Goal: Information Seeking & Learning: Learn about a topic

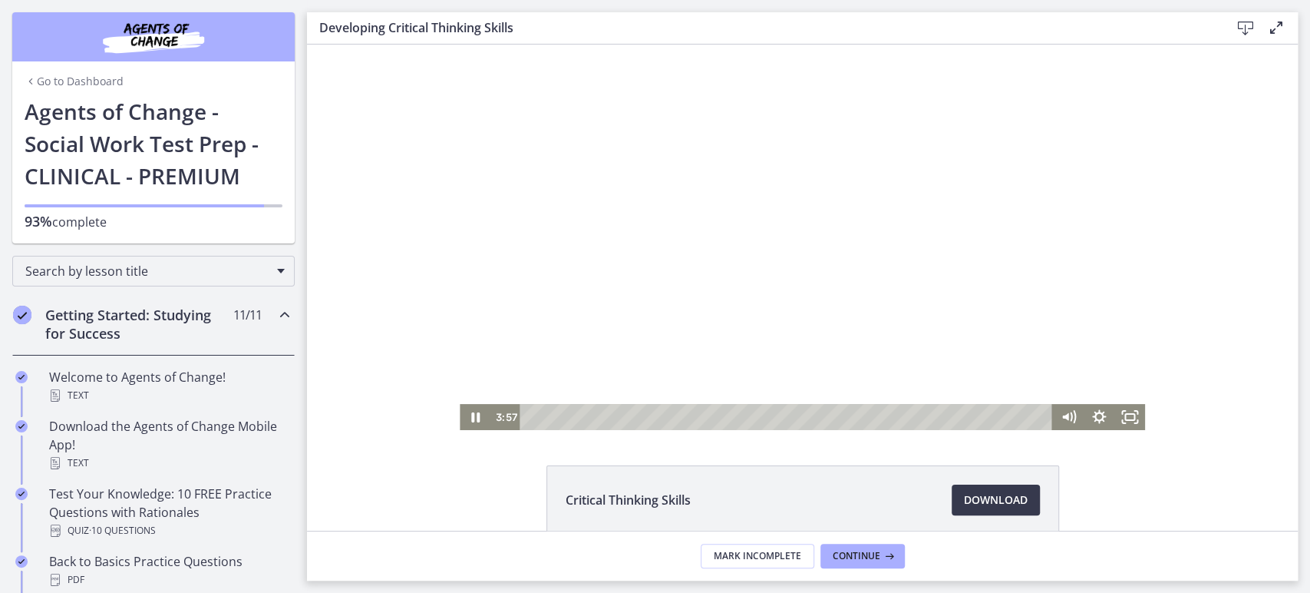
click at [531, 415] on div "Playbar" at bounding box center [788, 417] width 514 height 26
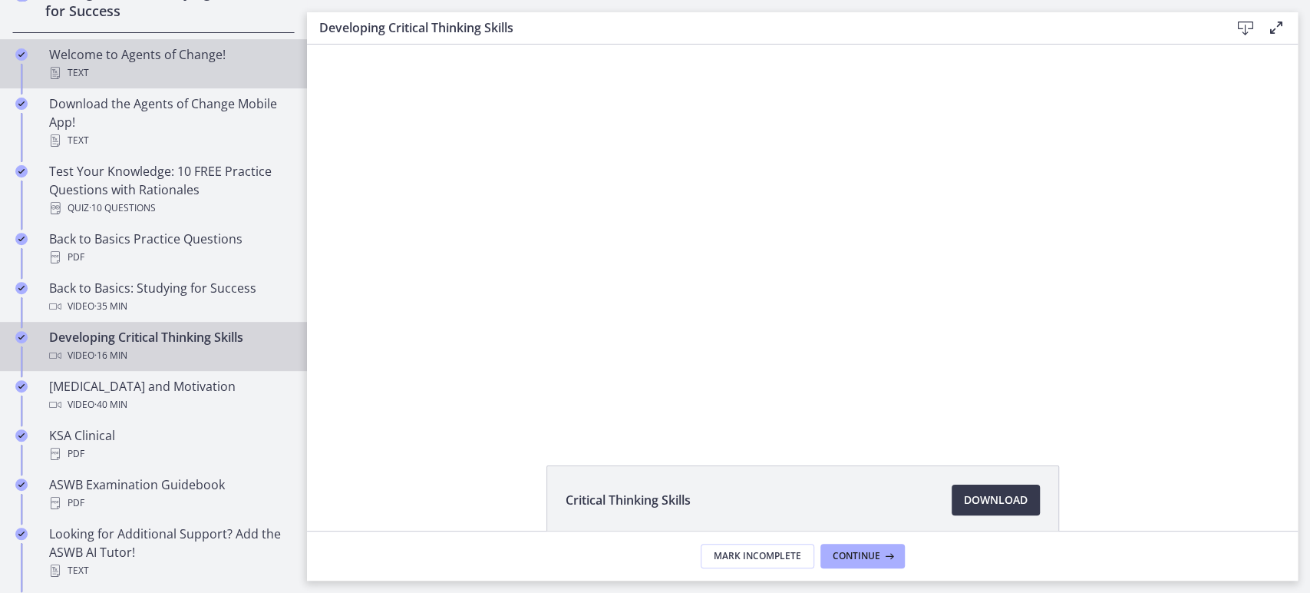
scroll to position [327, 0]
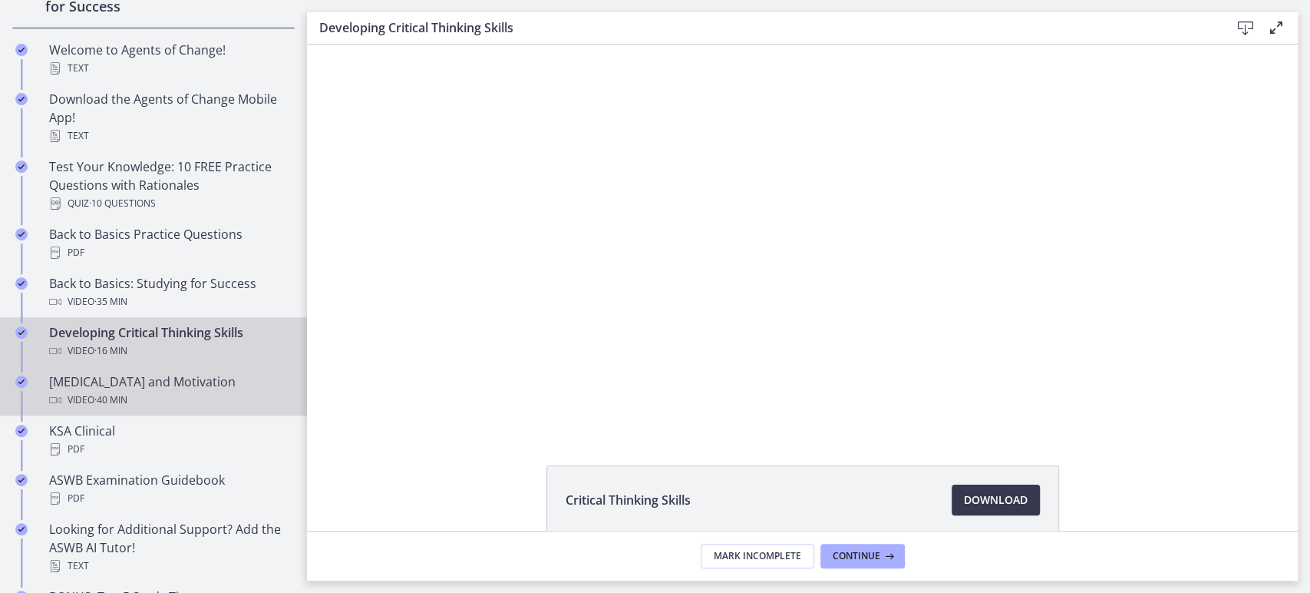
click at [203, 402] on div "Video · 40 min" at bounding box center [169, 400] width 240 height 18
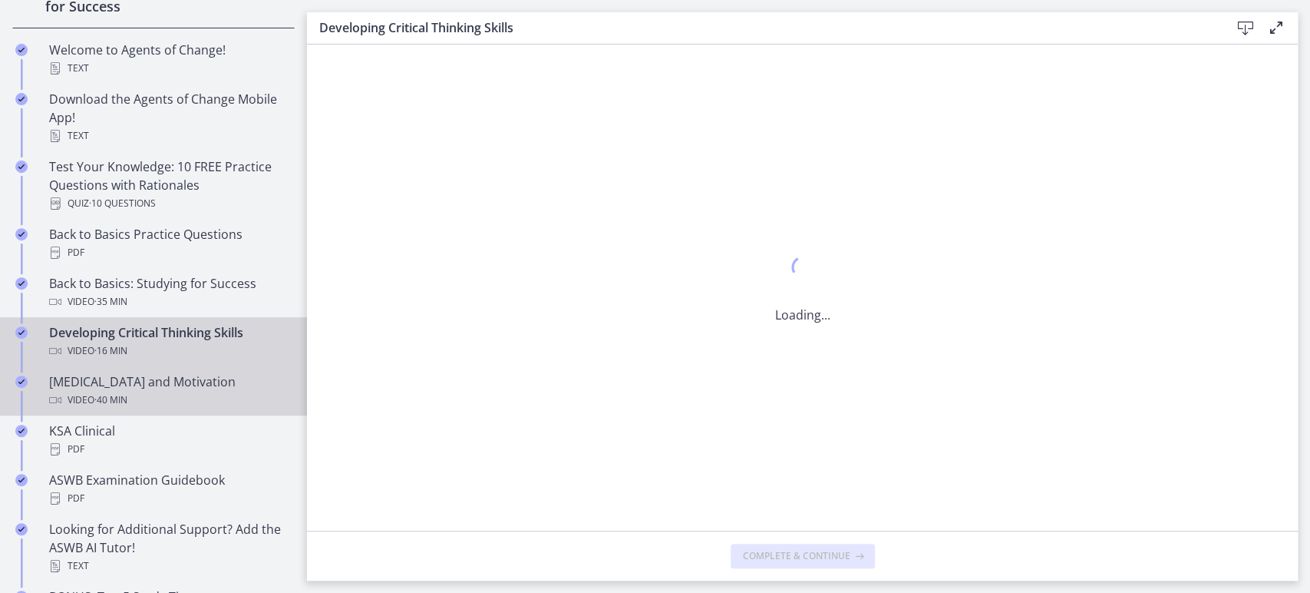
click at [203, 402] on div "Video · 40 min" at bounding box center [169, 400] width 240 height 18
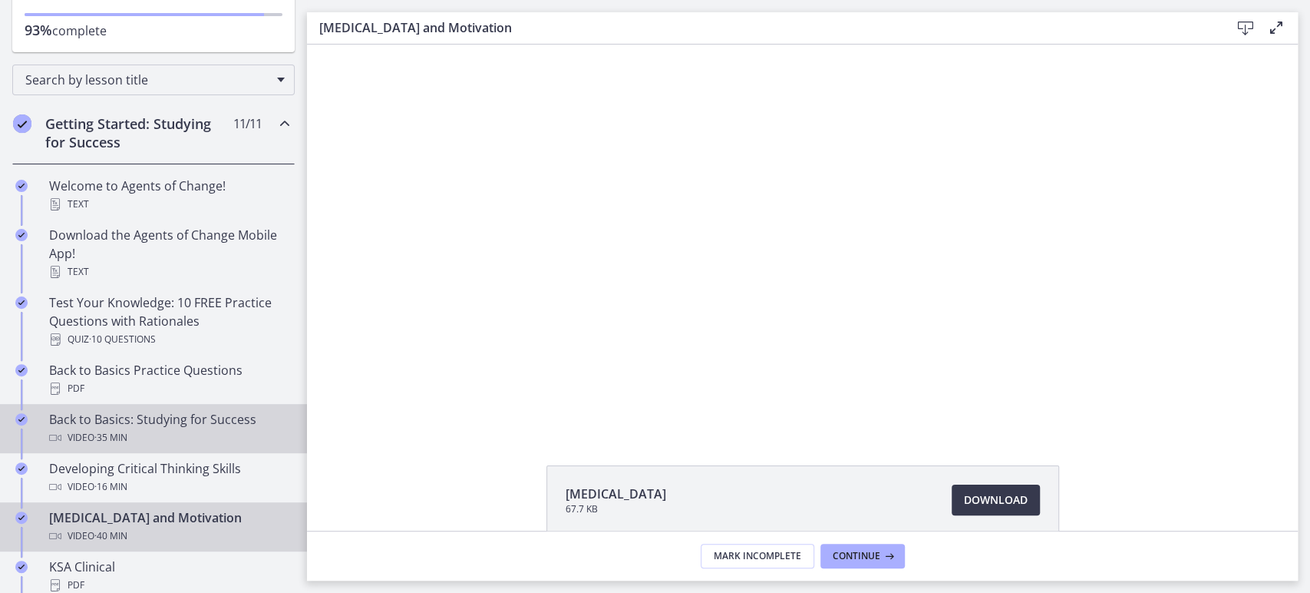
scroll to position [188, 0]
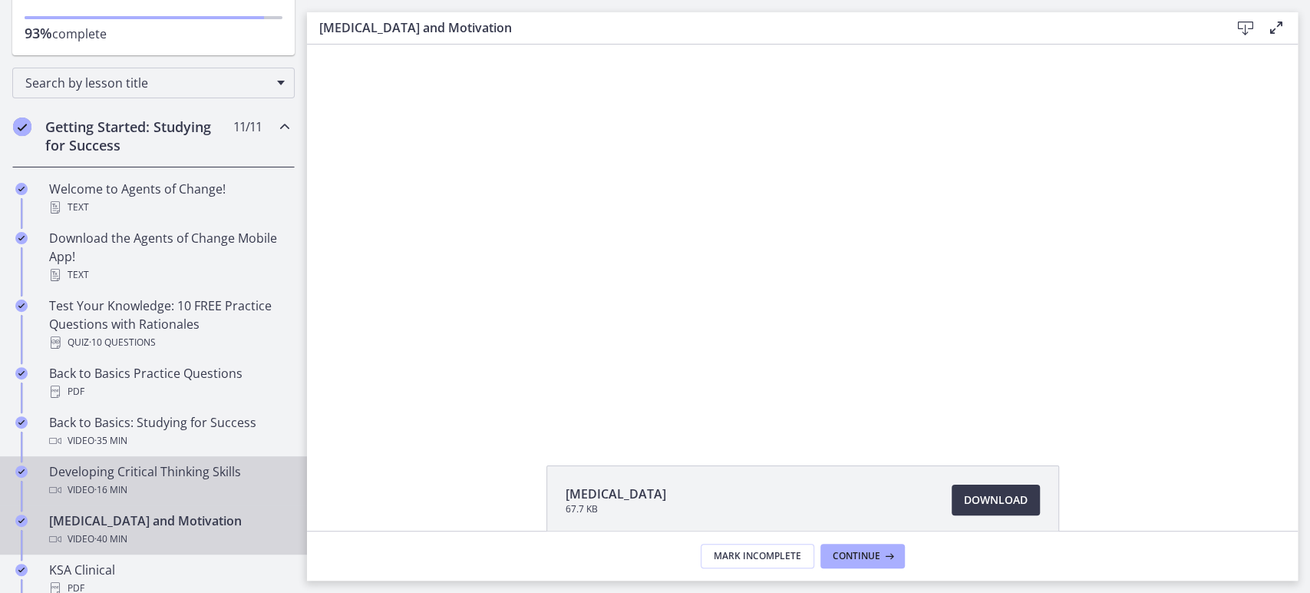
click at [167, 470] on div "Developing Critical Thinking Skills Video · 16 min" at bounding box center [169, 480] width 240 height 37
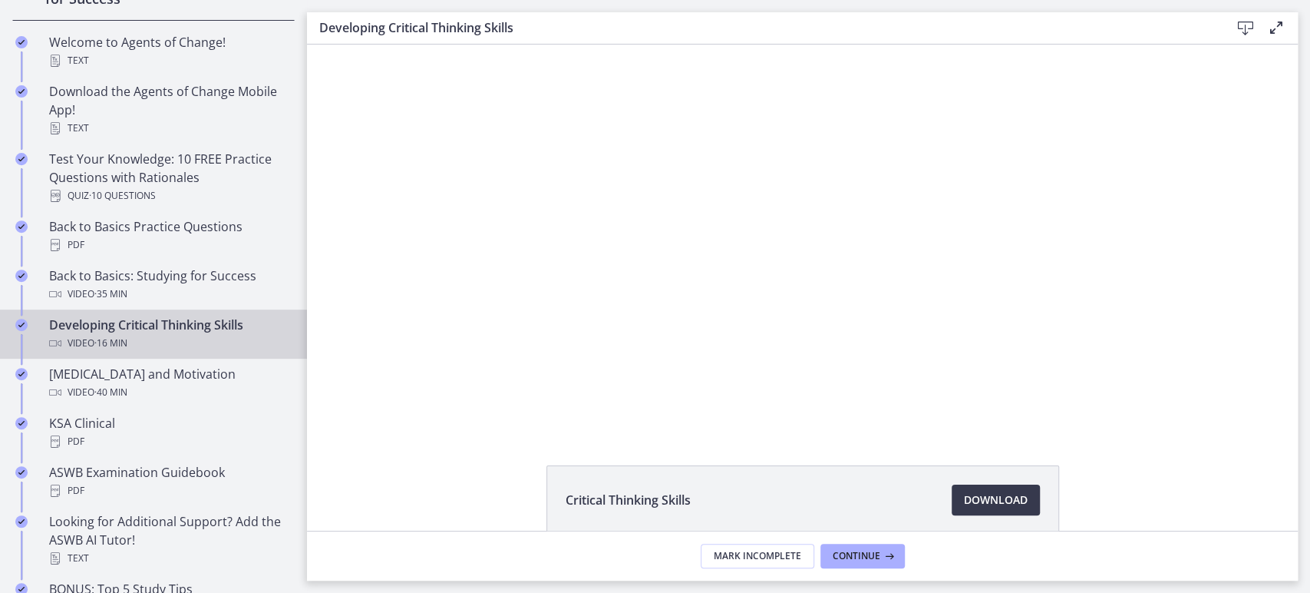
scroll to position [348, 0]
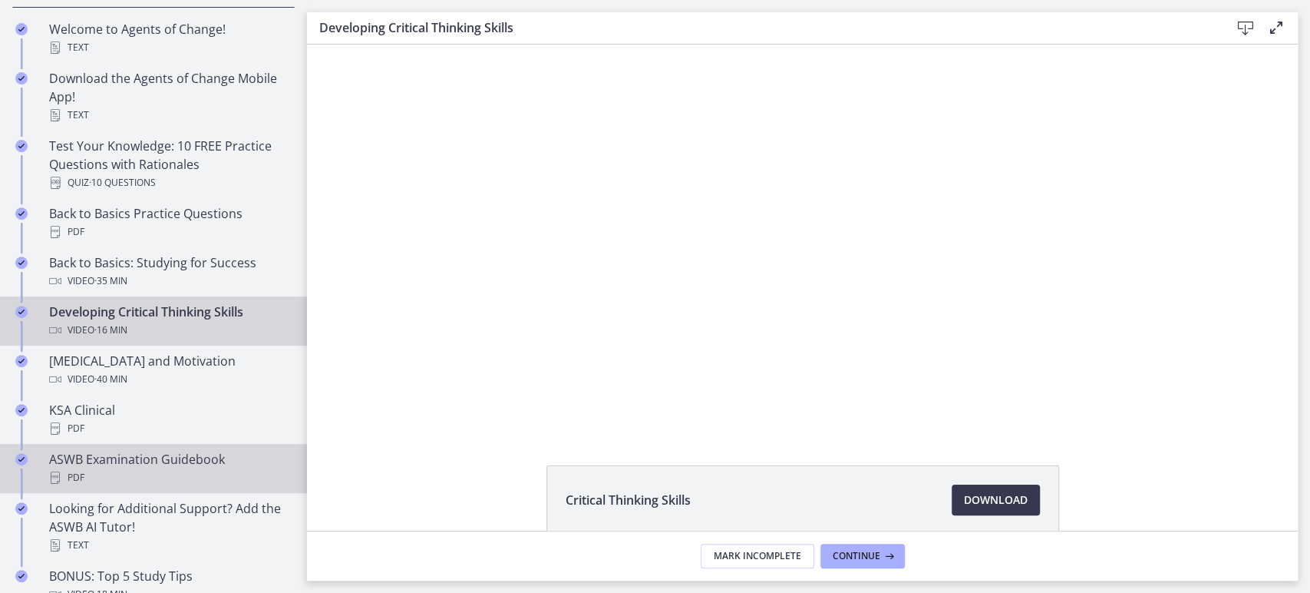
click at [236, 484] on div "PDF" at bounding box center [169, 477] width 240 height 18
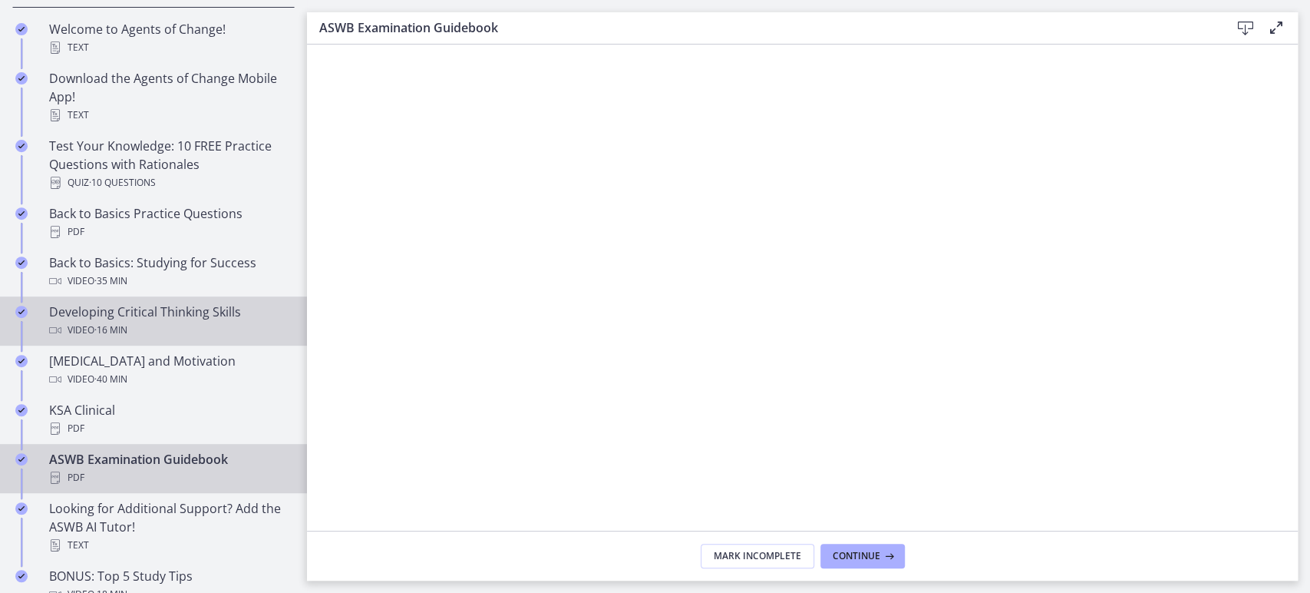
click at [194, 312] on div "Developing Critical Thinking Skills Video · 16 min" at bounding box center [169, 320] width 240 height 37
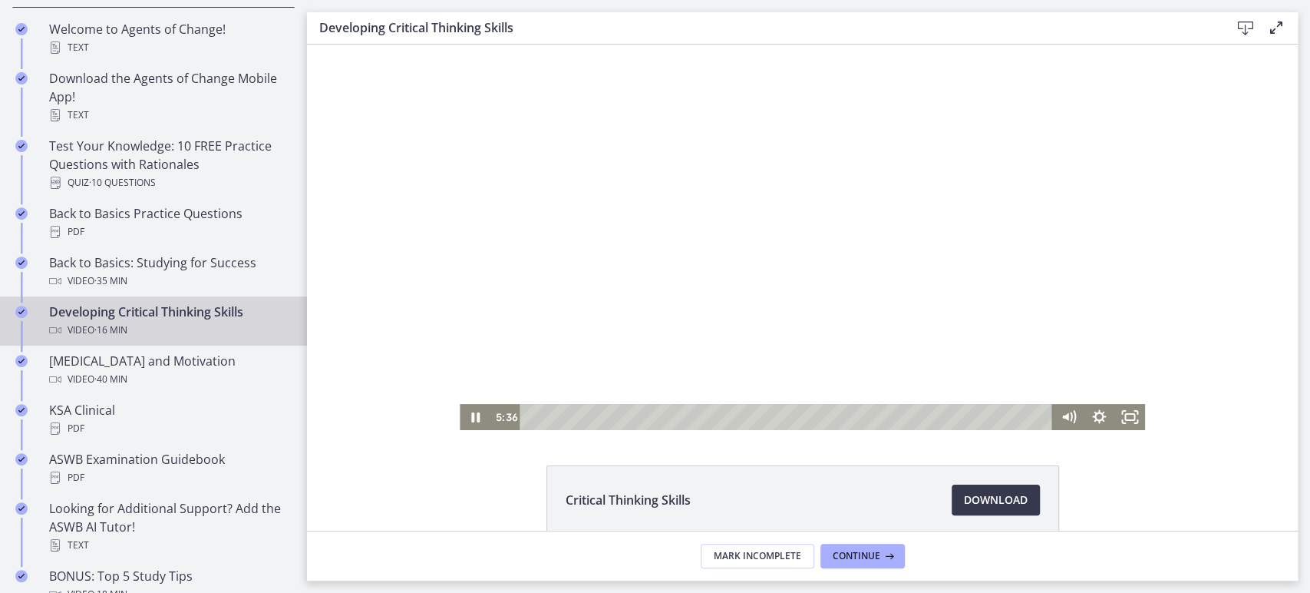
click at [964, 263] on div at bounding box center [802, 237] width 685 height 385
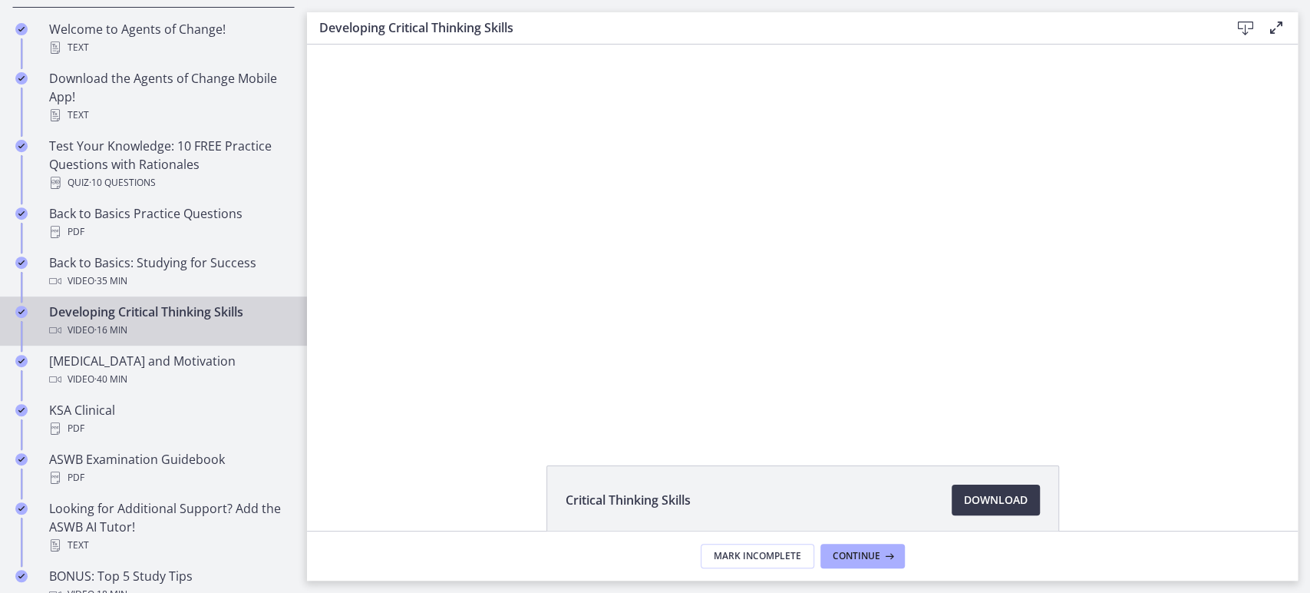
click at [964, 263] on div at bounding box center [802, 237] width 685 height 385
click at [1277, 22] on icon at bounding box center [1277, 27] width 18 height 18
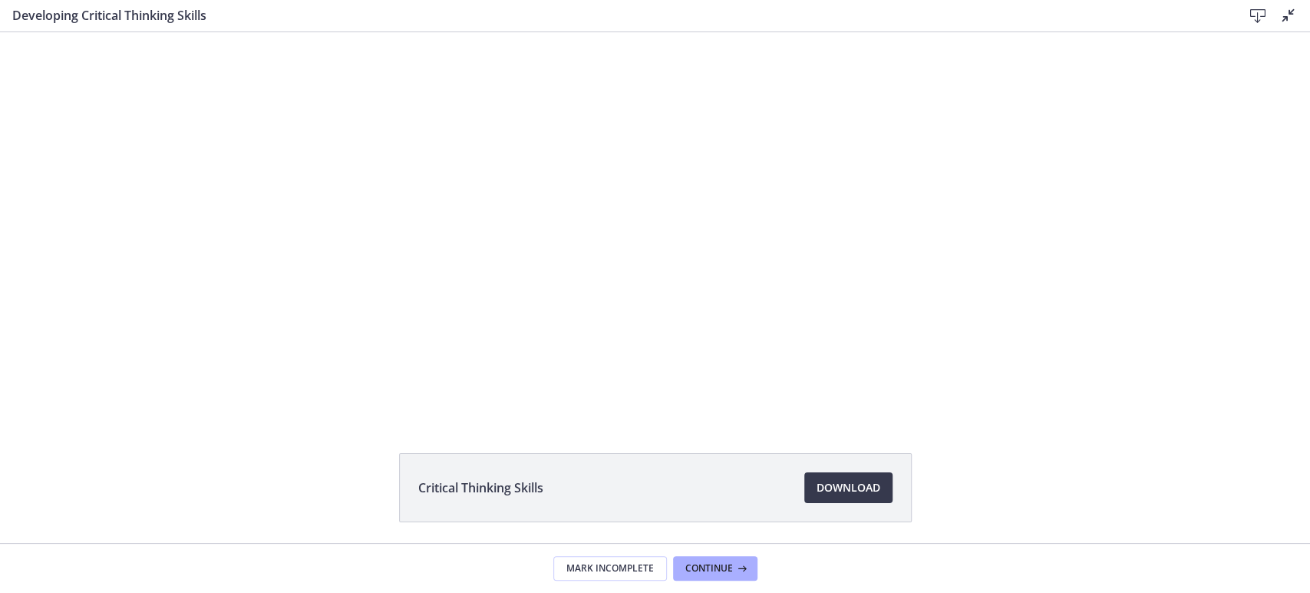
click at [1284, 19] on icon at bounding box center [1289, 15] width 18 height 18
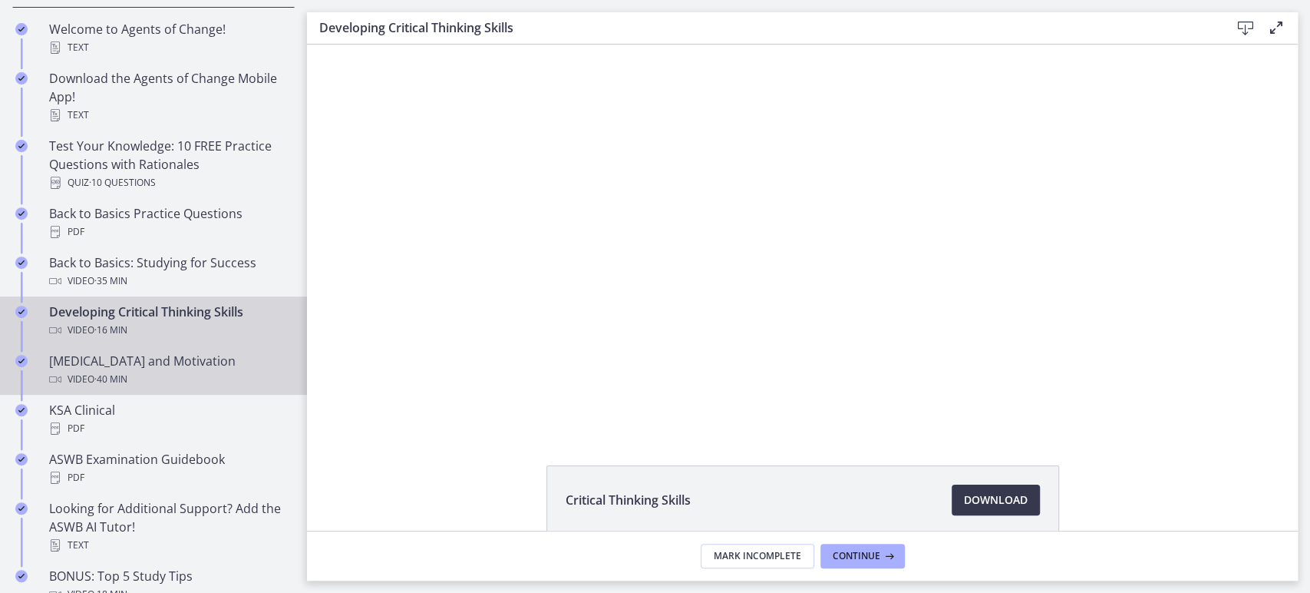
click at [157, 359] on div "Test Anxiety and Motivation Video · 40 min" at bounding box center [169, 370] width 240 height 37
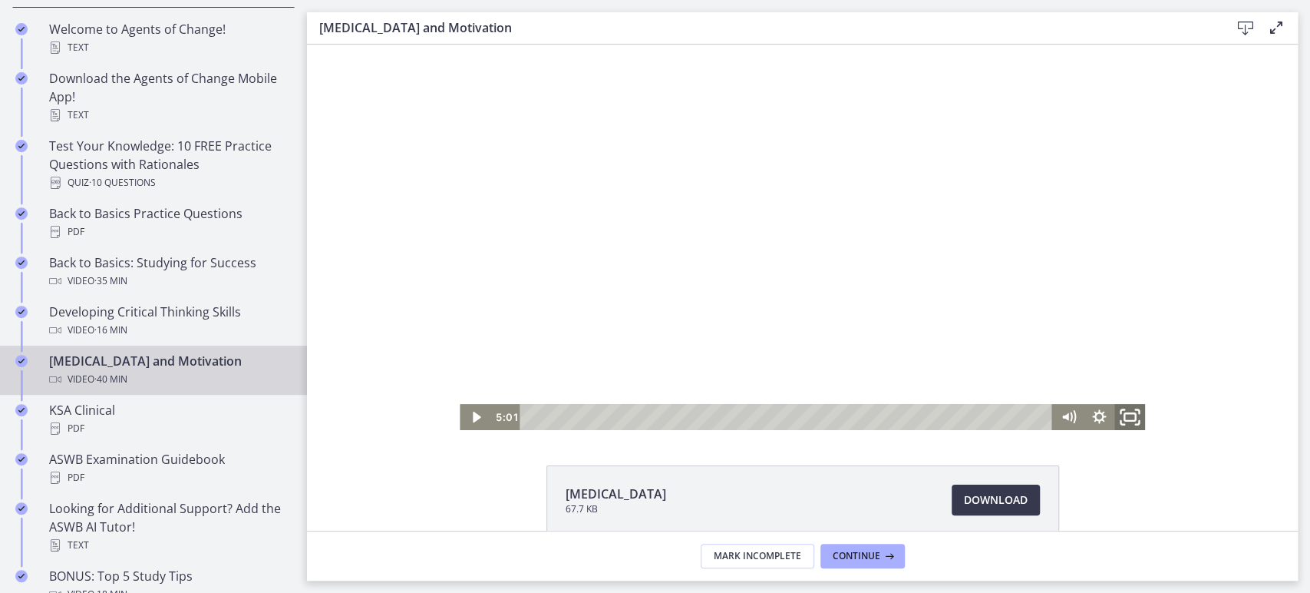
click at [1125, 419] on icon "Fullscreen" at bounding box center [1130, 417] width 37 height 31
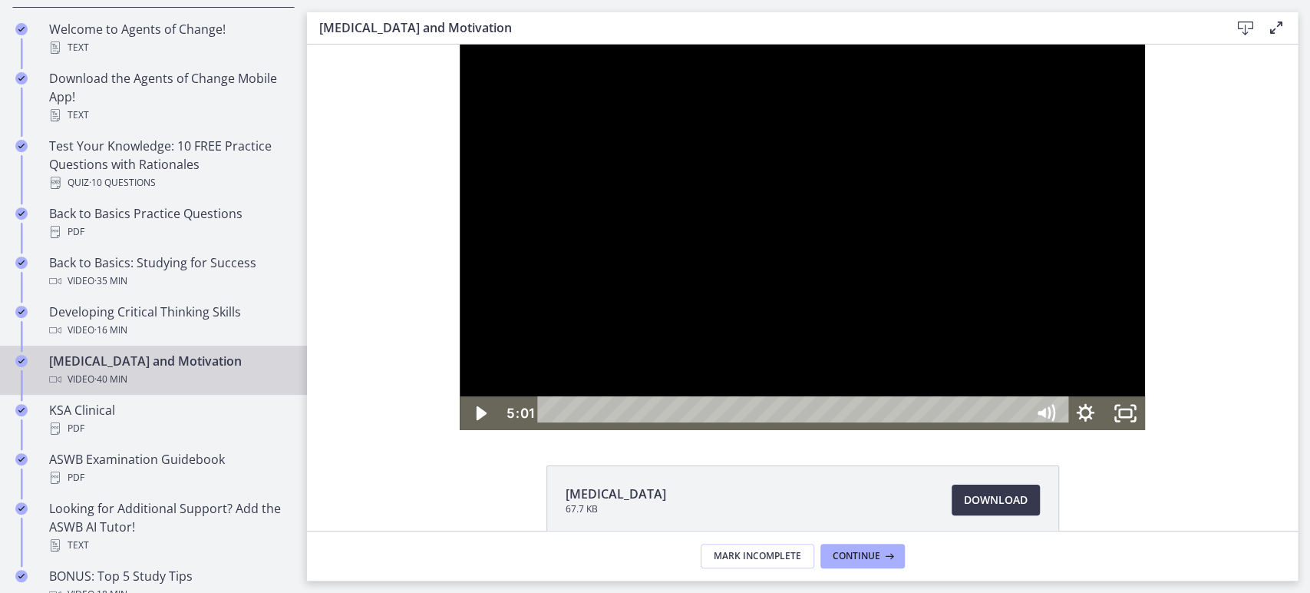
scroll to position [276, 0]
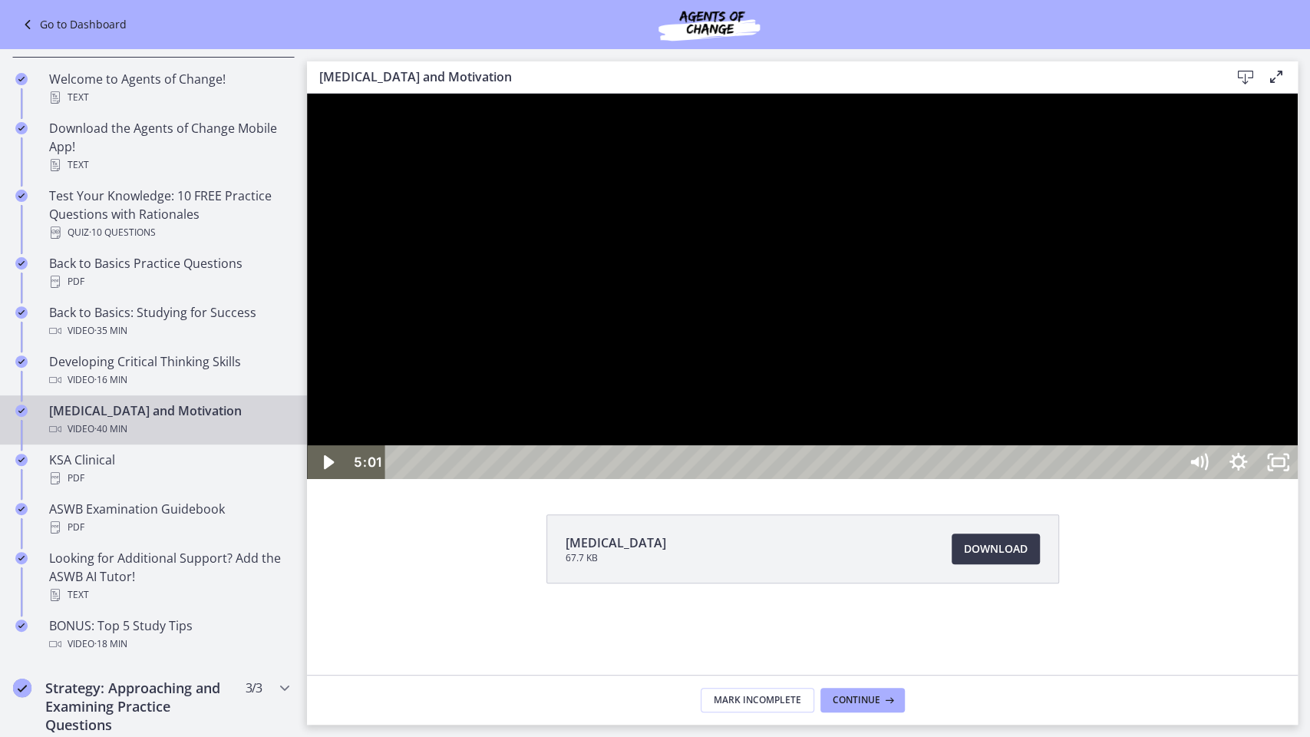
click at [960, 479] on div at bounding box center [802, 286] width 991 height 385
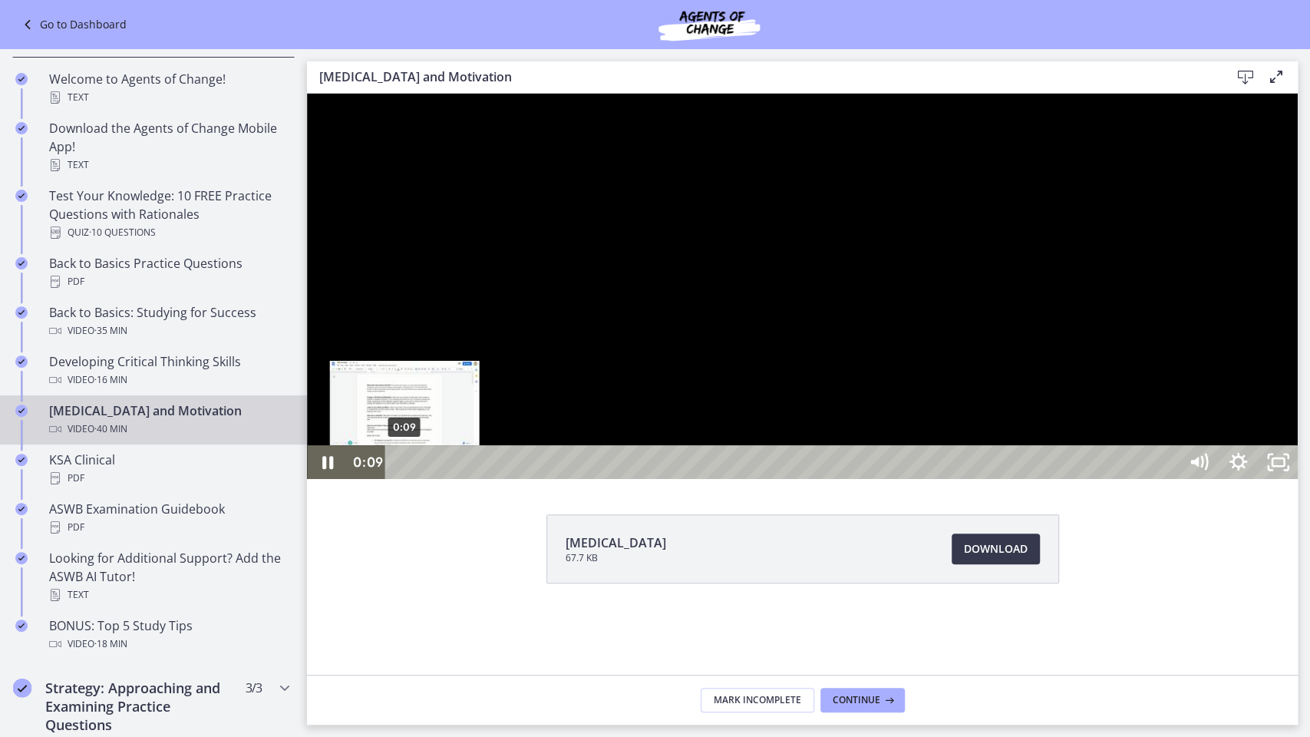
click at [405, 479] on div "0:09" at bounding box center [784, 462] width 768 height 34
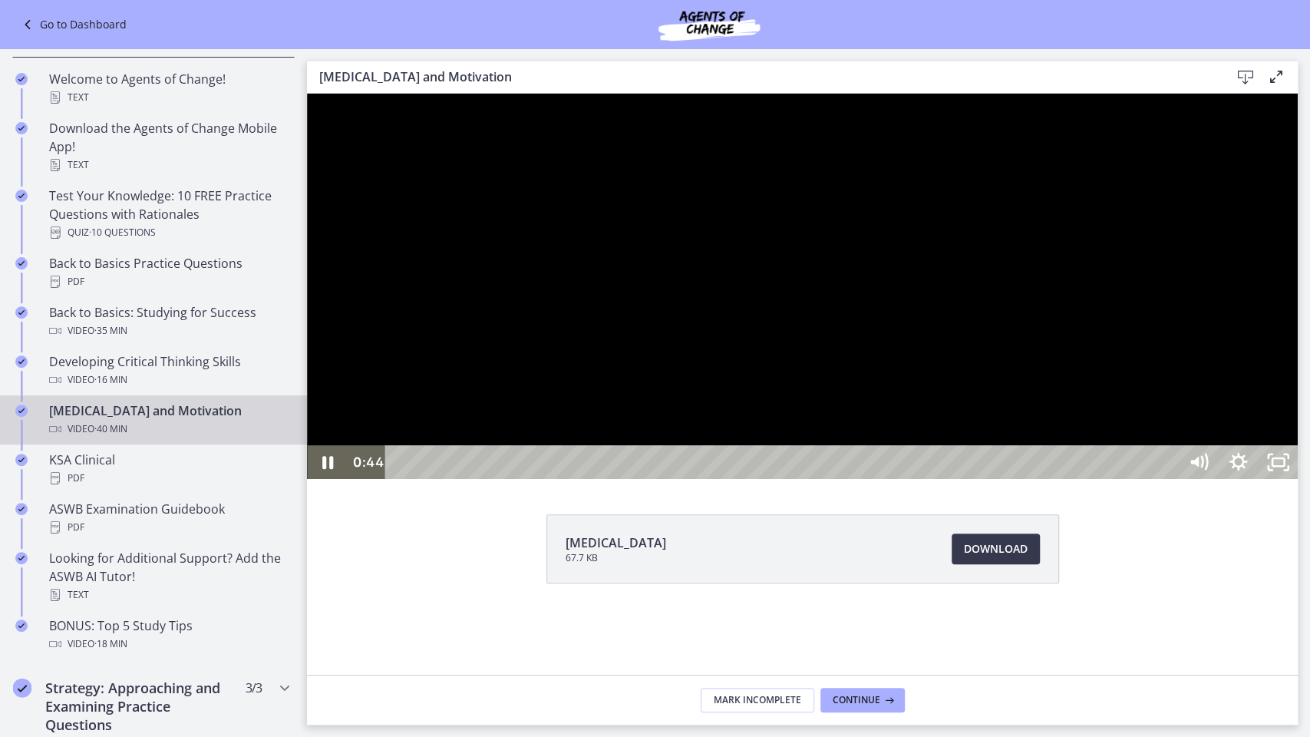
click at [777, 479] on div at bounding box center [802, 286] width 991 height 385
drag, startPoint x: 636, startPoint y: 689, endPoint x: 851, endPoint y: 712, distance: 216.1
click at [828, 479] on div at bounding box center [802, 286] width 991 height 385
click at [602, 136] on div at bounding box center [802, 286] width 991 height 385
click at [602, 129] on div at bounding box center [802, 286] width 991 height 385
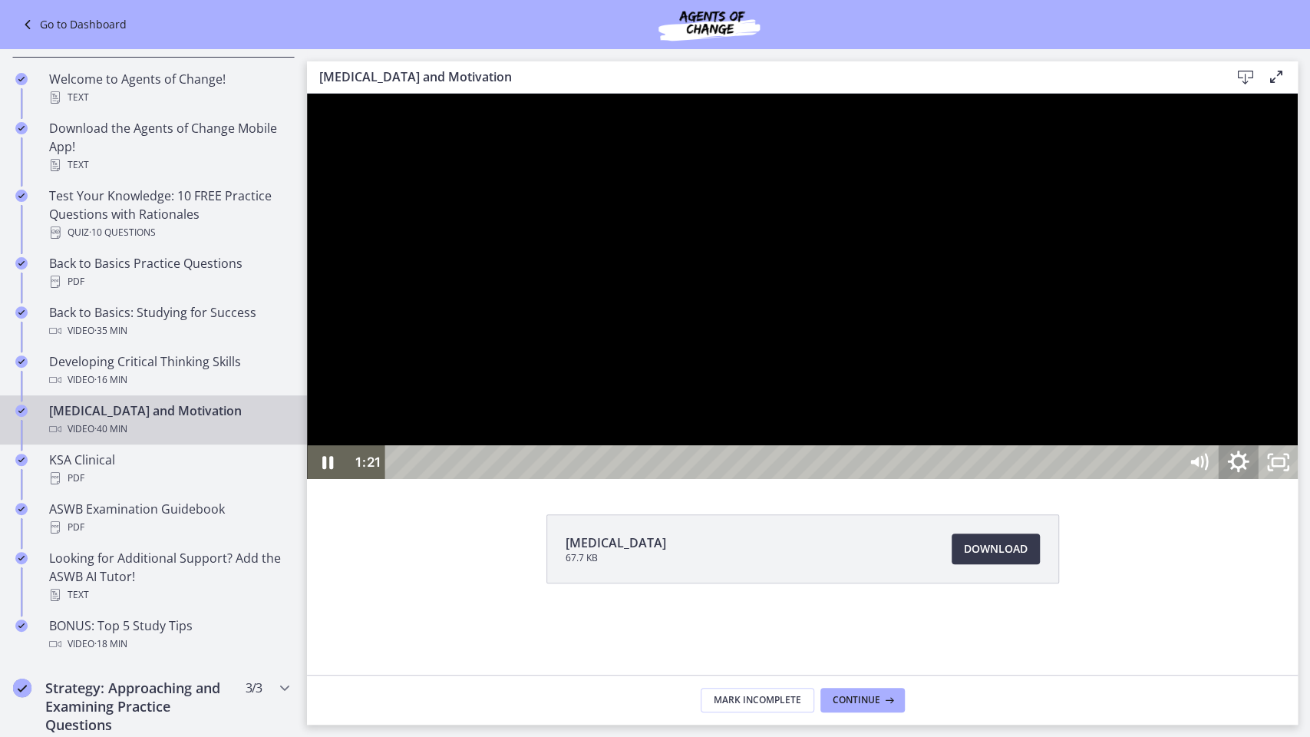
click at [1262, 483] on icon "Show settings menu" at bounding box center [1239, 462] width 48 height 41
click at [1288, 445] on span "720p" at bounding box center [1263, 428] width 50 height 34
click at [1298, 479] on div at bounding box center [802, 286] width 991 height 385
click at [1298, 357] on div at bounding box center [802, 286] width 991 height 385
click at [866, 332] on icon "Pause" at bounding box center [803, 270] width 126 height 126
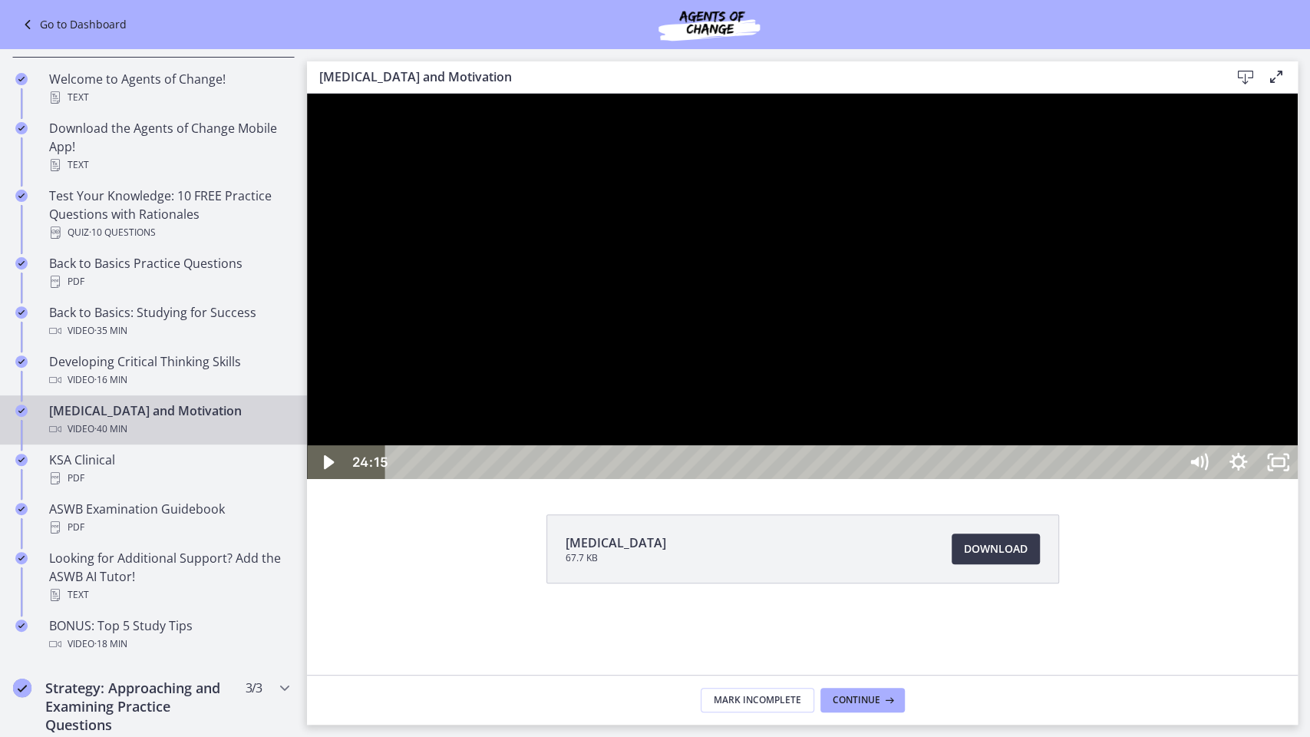
click at [977, 457] on div at bounding box center [802, 286] width 991 height 385
click at [963, 431] on div at bounding box center [802, 286] width 991 height 385
click at [1286, 467] on rect "Unfullscreen" at bounding box center [1278, 462] width 15 height 9
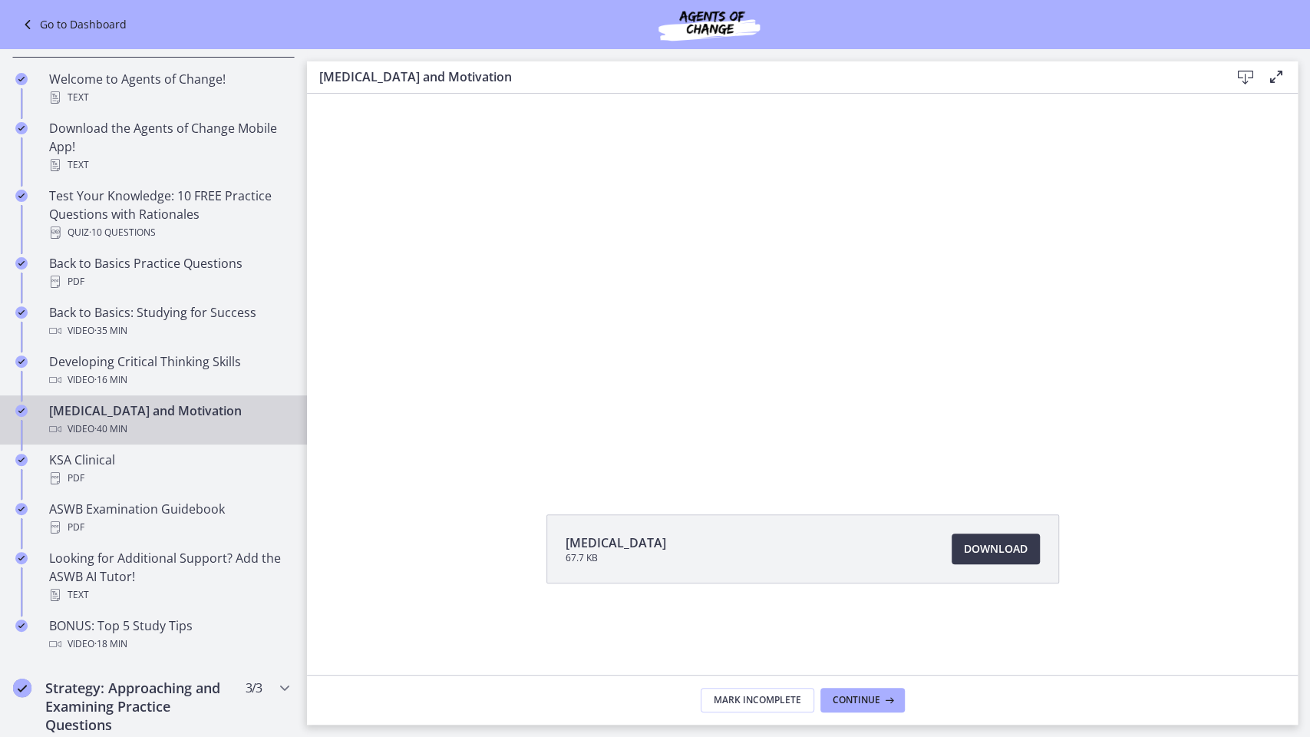
scroll to position [348, 0]
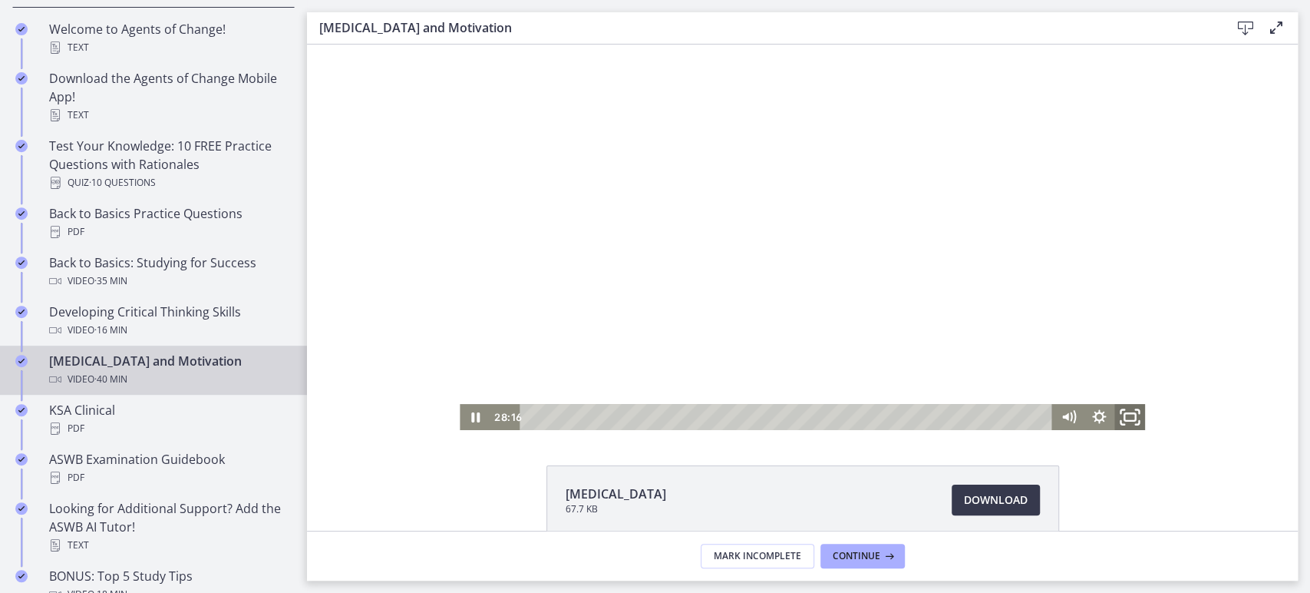
click at [1130, 415] on icon "Fullscreen" at bounding box center [1130, 417] width 37 height 31
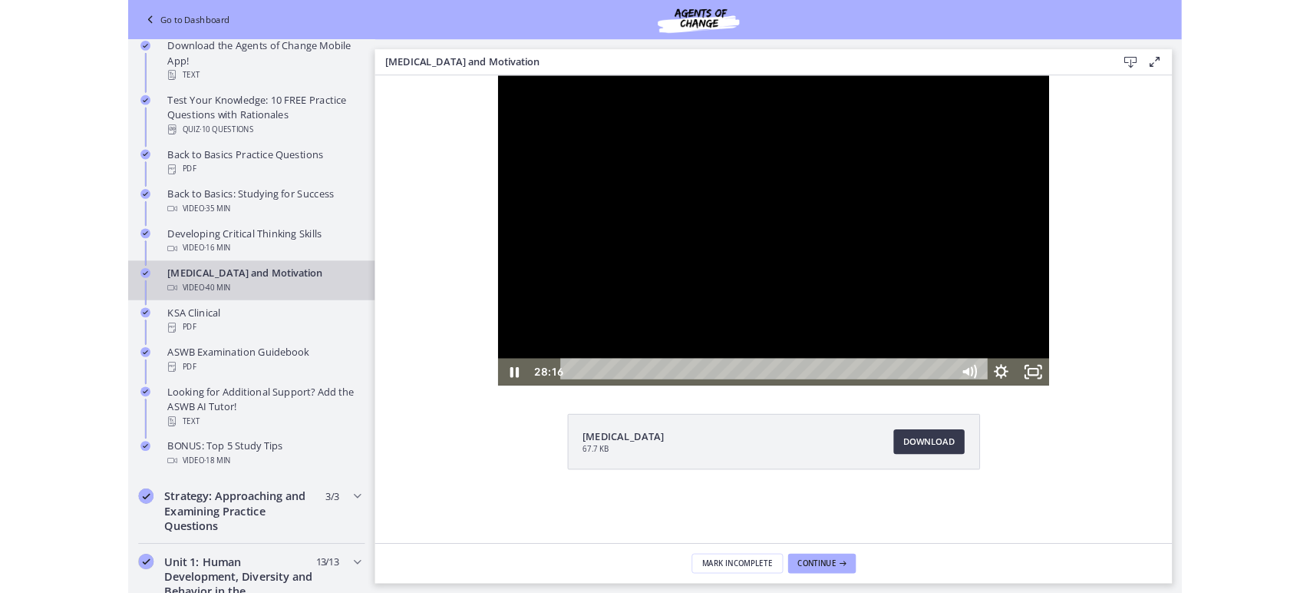
scroll to position [276, 0]
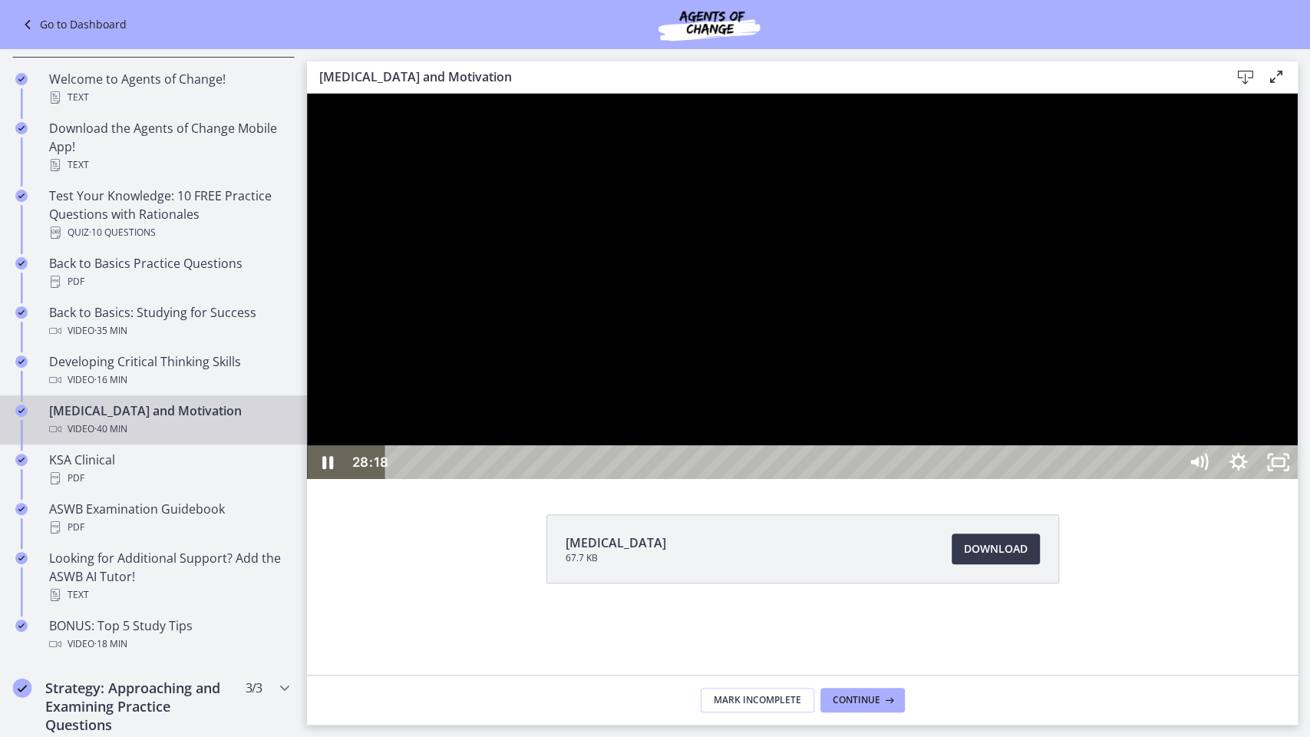
click at [1298, 479] on div at bounding box center [802, 286] width 991 height 385
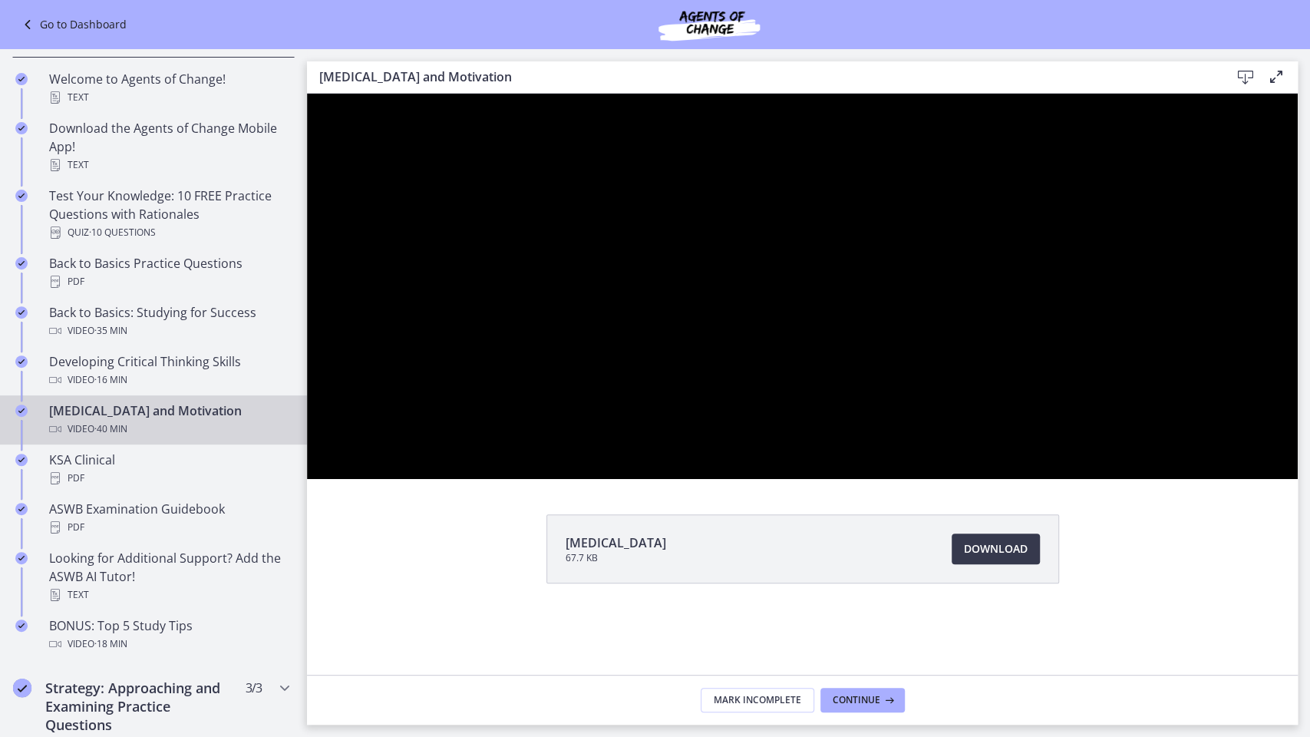
click at [1298, 479] on div at bounding box center [802, 286] width 991 height 385
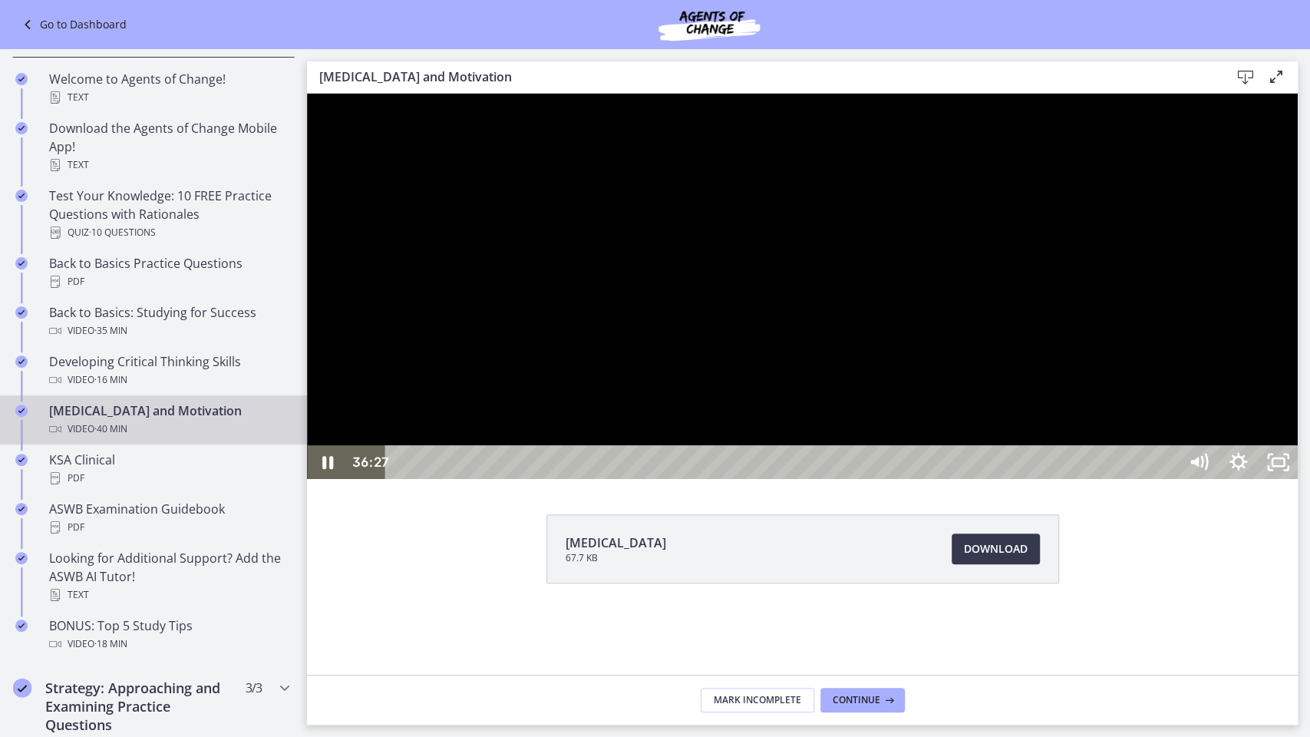
click at [909, 479] on div at bounding box center [802, 286] width 991 height 385
click at [919, 479] on div at bounding box center [802, 286] width 991 height 385
click at [1302, 483] on icon "Unfullscreen" at bounding box center [1278, 462] width 48 height 41
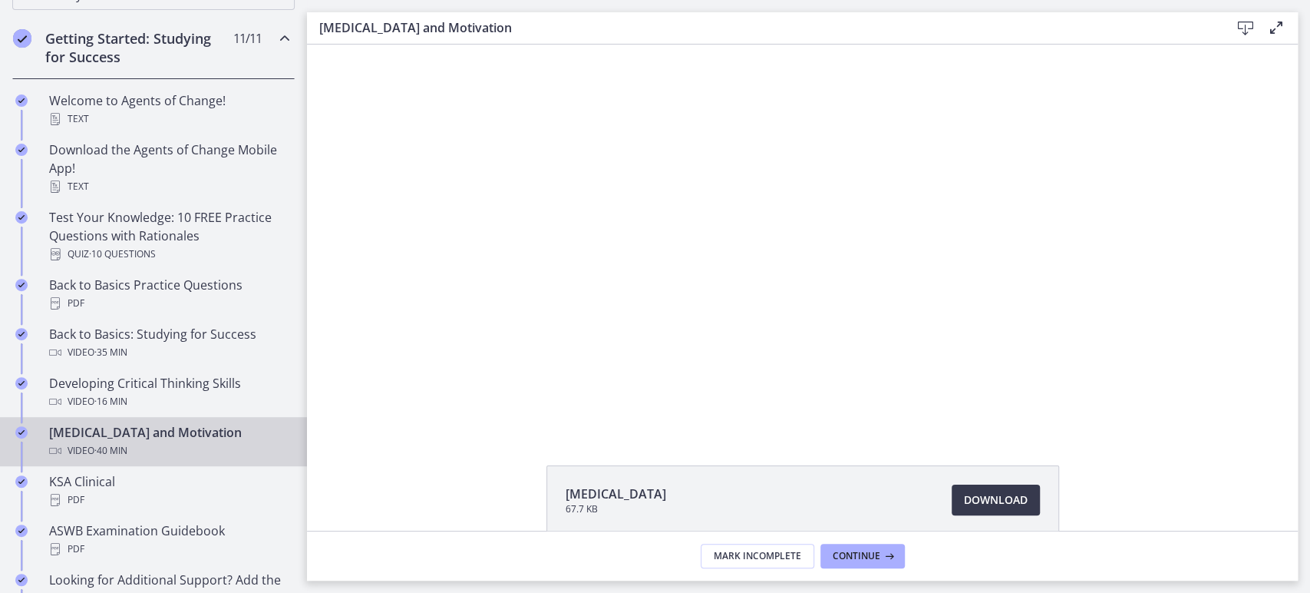
scroll to position [348, 0]
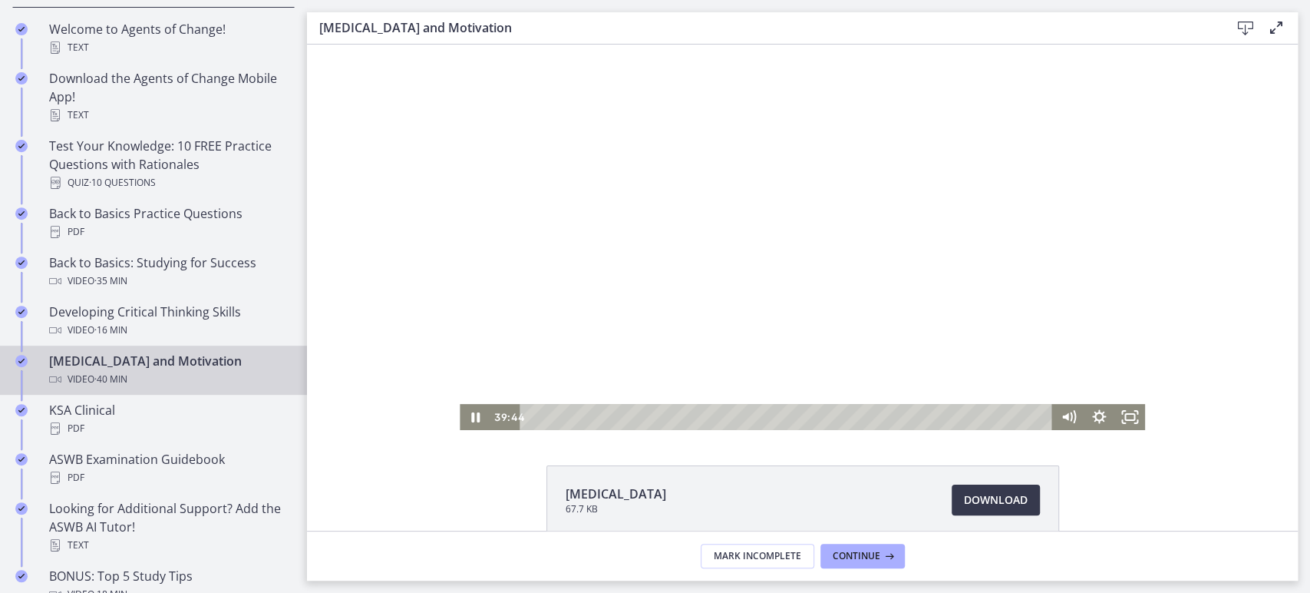
click at [643, 377] on div at bounding box center [802, 237] width 685 height 385
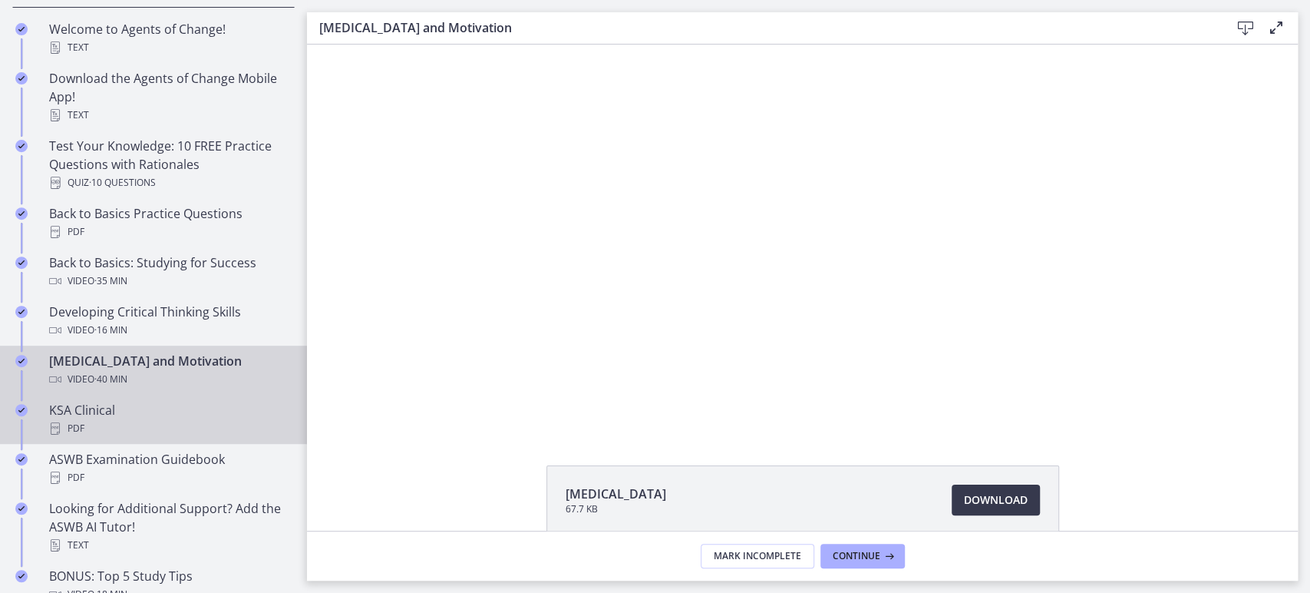
click at [114, 402] on div "KSA Clinical PDF" at bounding box center [169, 419] width 240 height 37
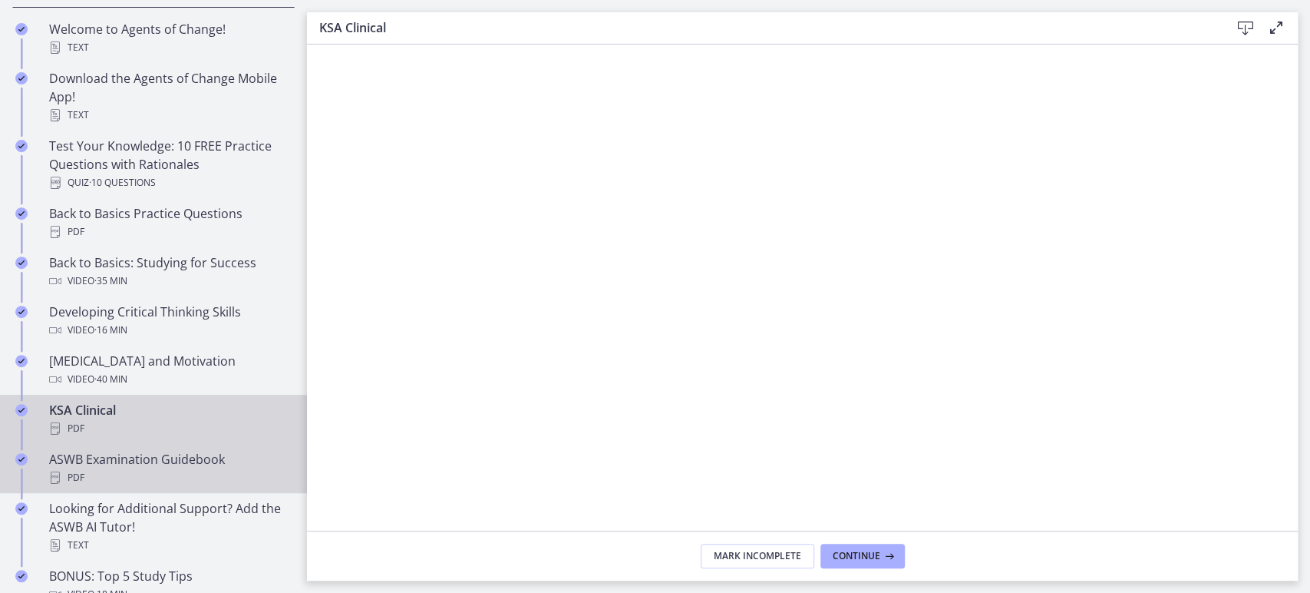
click at [170, 465] on div "ASWB Examination Guidebook PDF" at bounding box center [169, 468] width 240 height 37
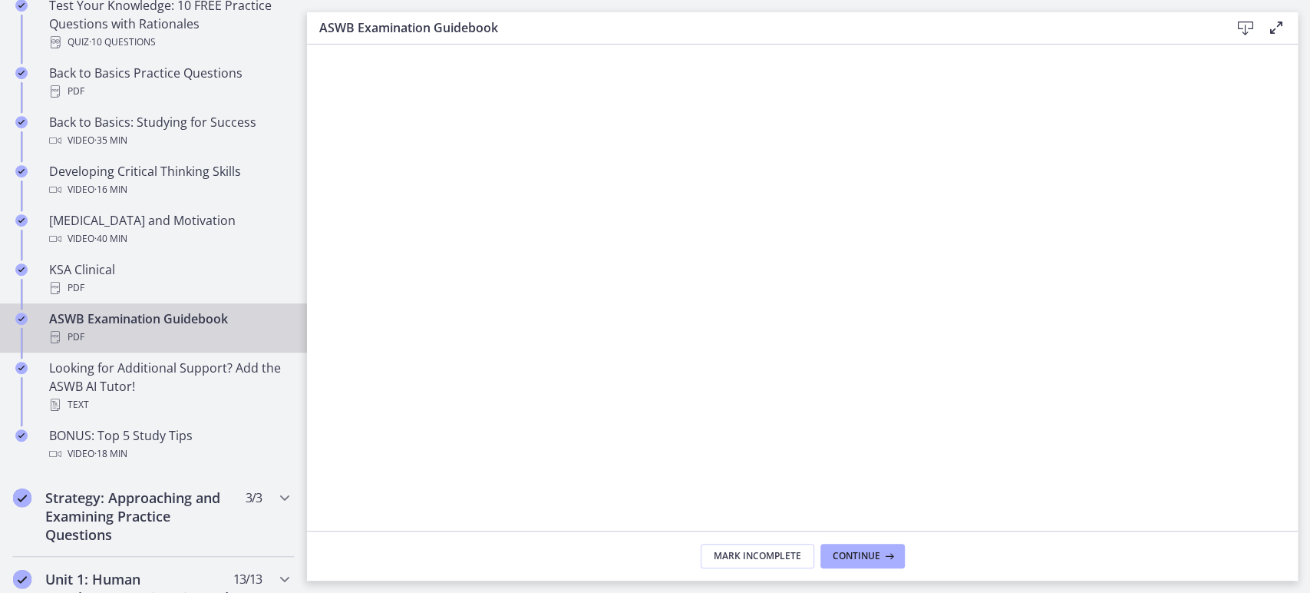
scroll to position [490, 0]
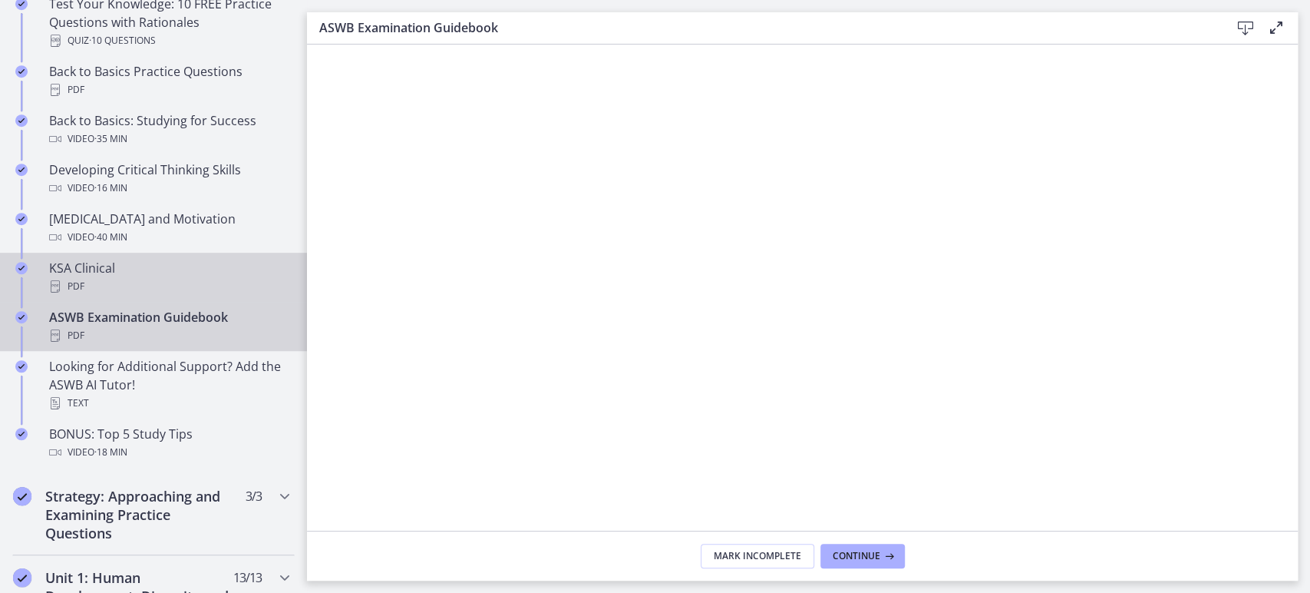
click at [104, 283] on div "PDF" at bounding box center [169, 286] width 240 height 18
click at [108, 327] on div "PDF" at bounding box center [169, 335] width 240 height 18
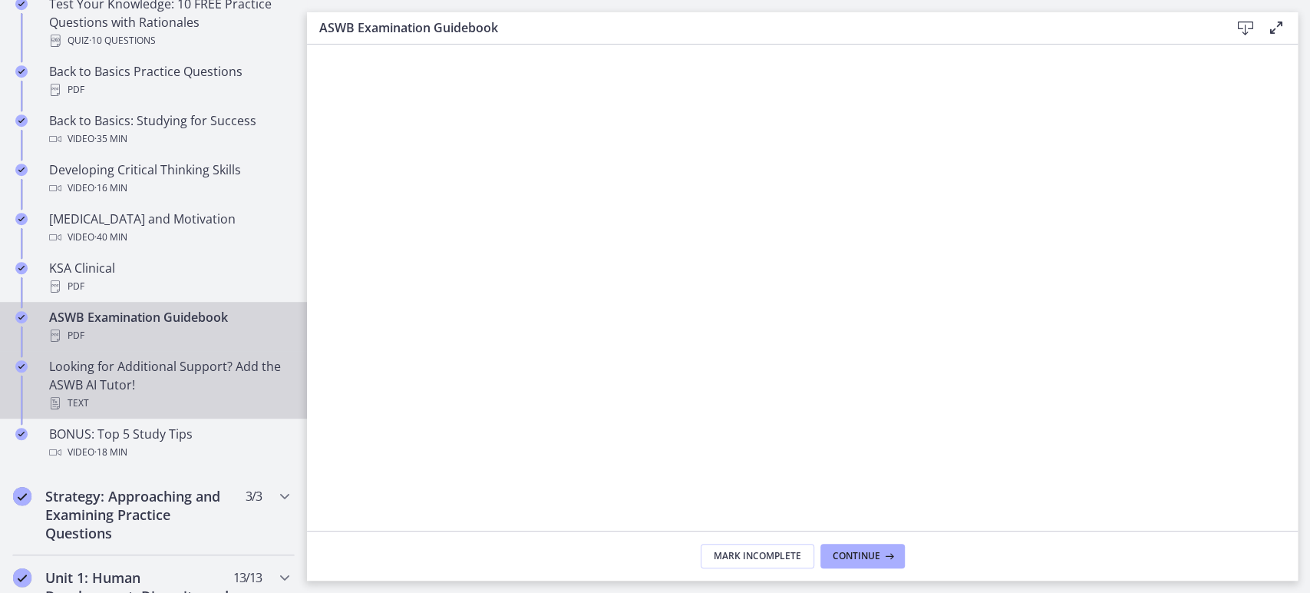
click at [108, 373] on div "Looking for Additional Support? Add the ASWB AI Tutor! Text" at bounding box center [169, 384] width 240 height 55
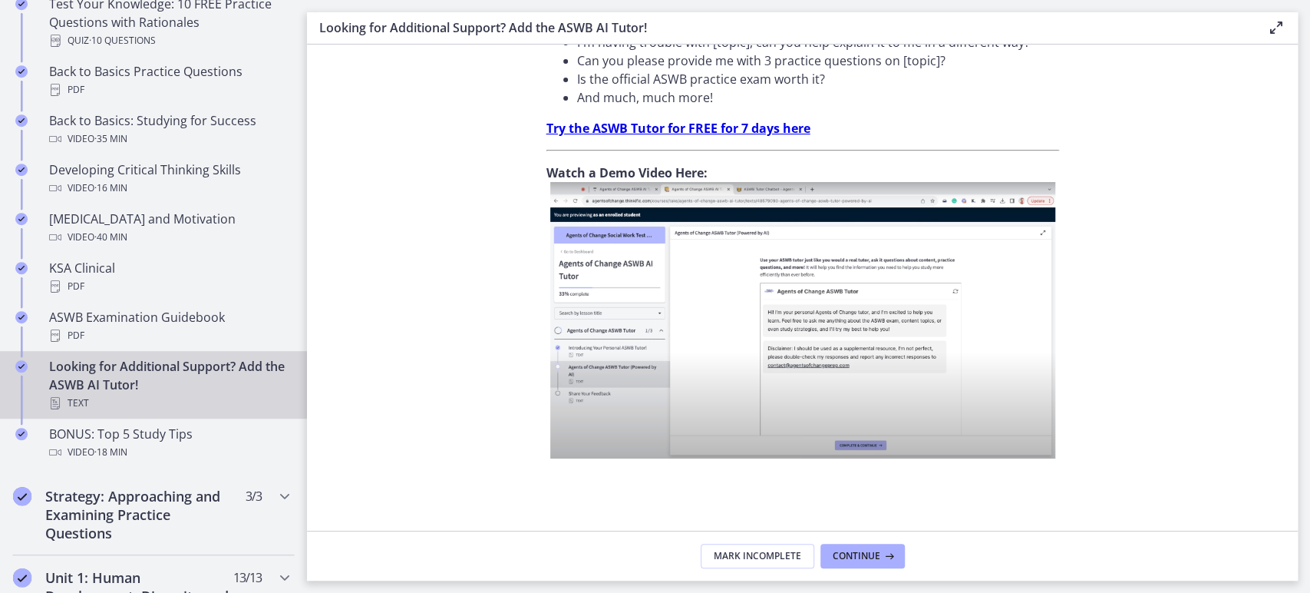
scroll to position [550, 0]
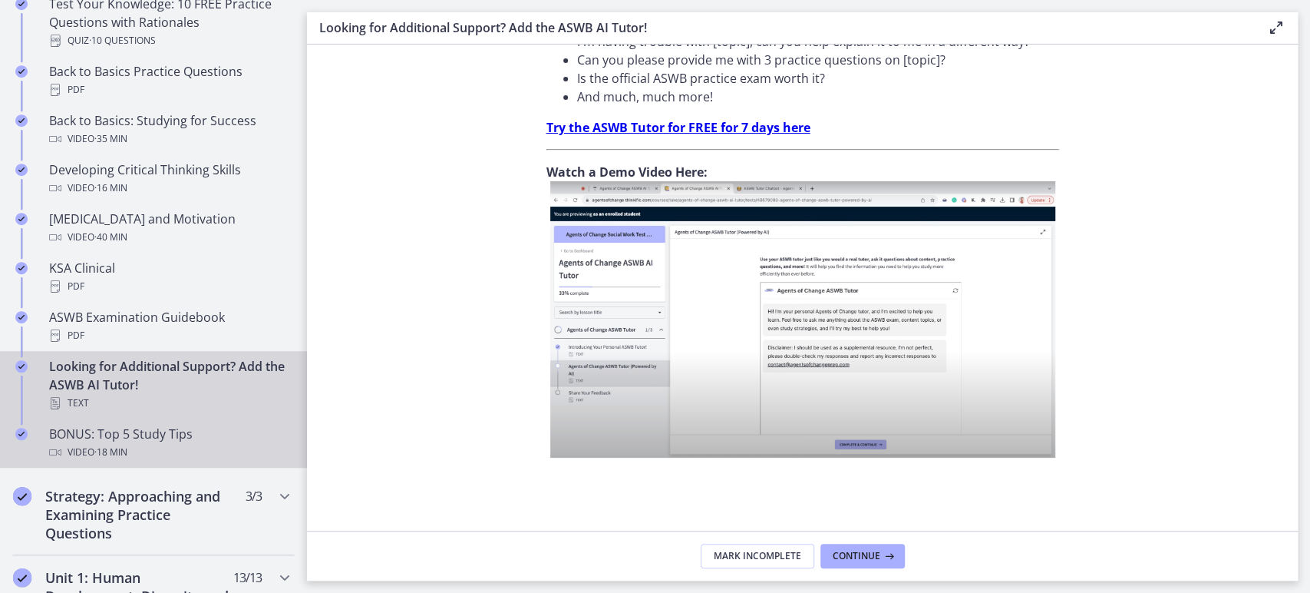
click at [135, 448] on div "Video · 18 min" at bounding box center [169, 452] width 240 height 18
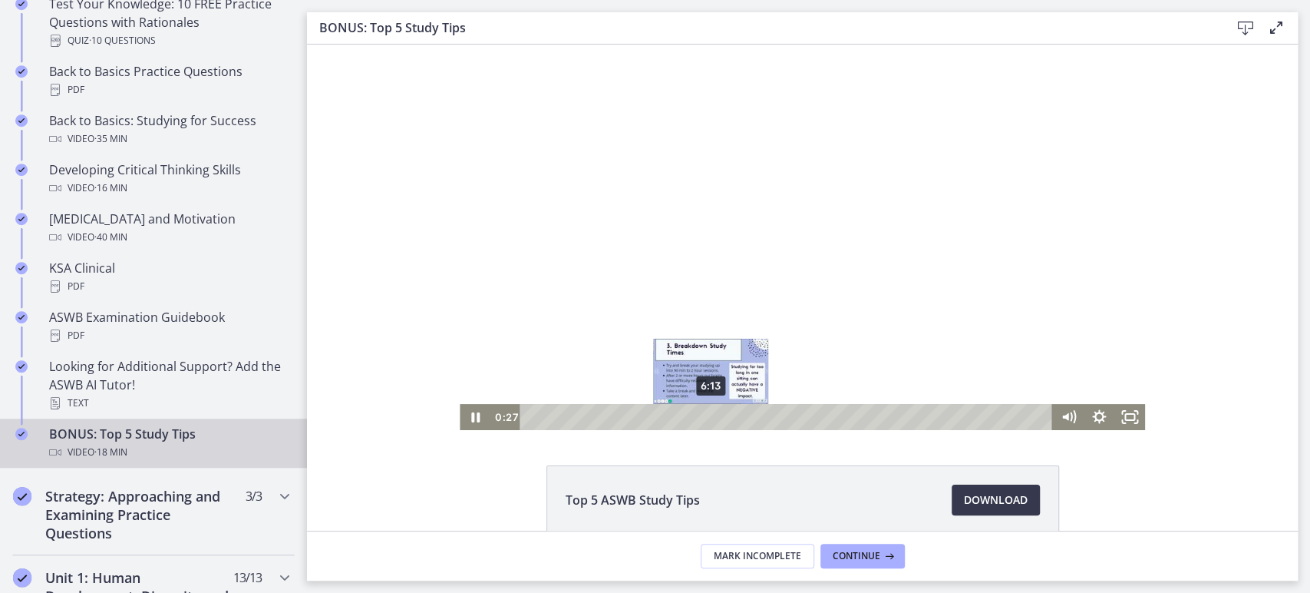
click at [705, 421] on div "6:13" at bounding box center [788, 417] width 514 height 26
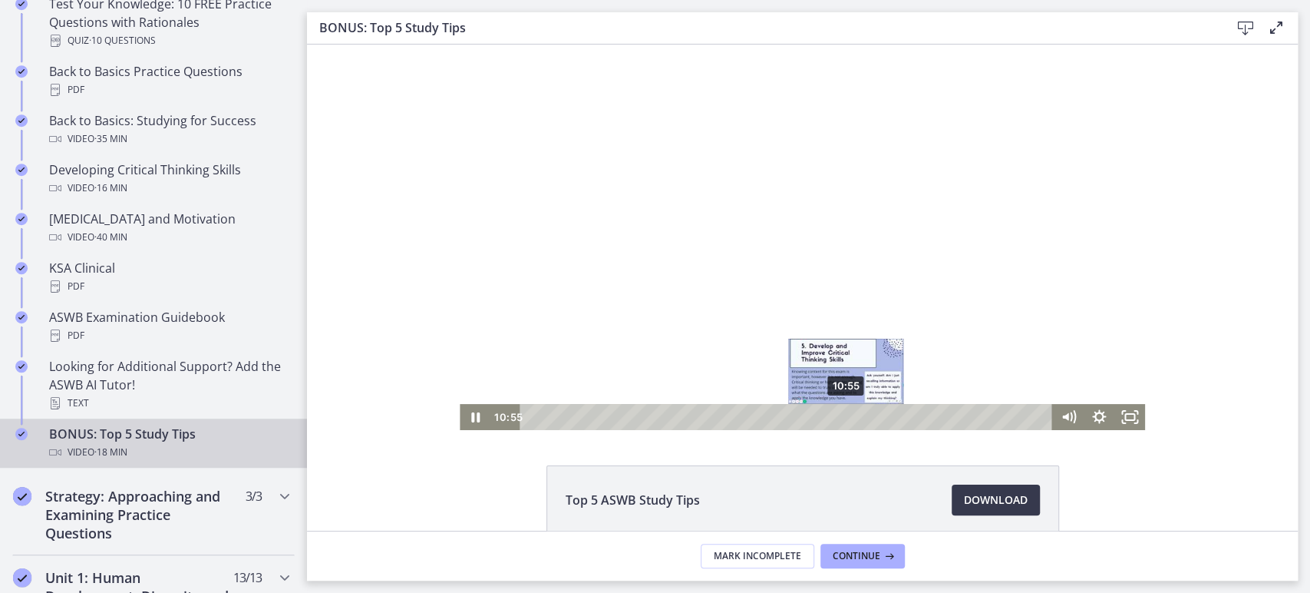
click at [841, 416] on div "10:55" at bounding box center [788, 417] width 514 height 26
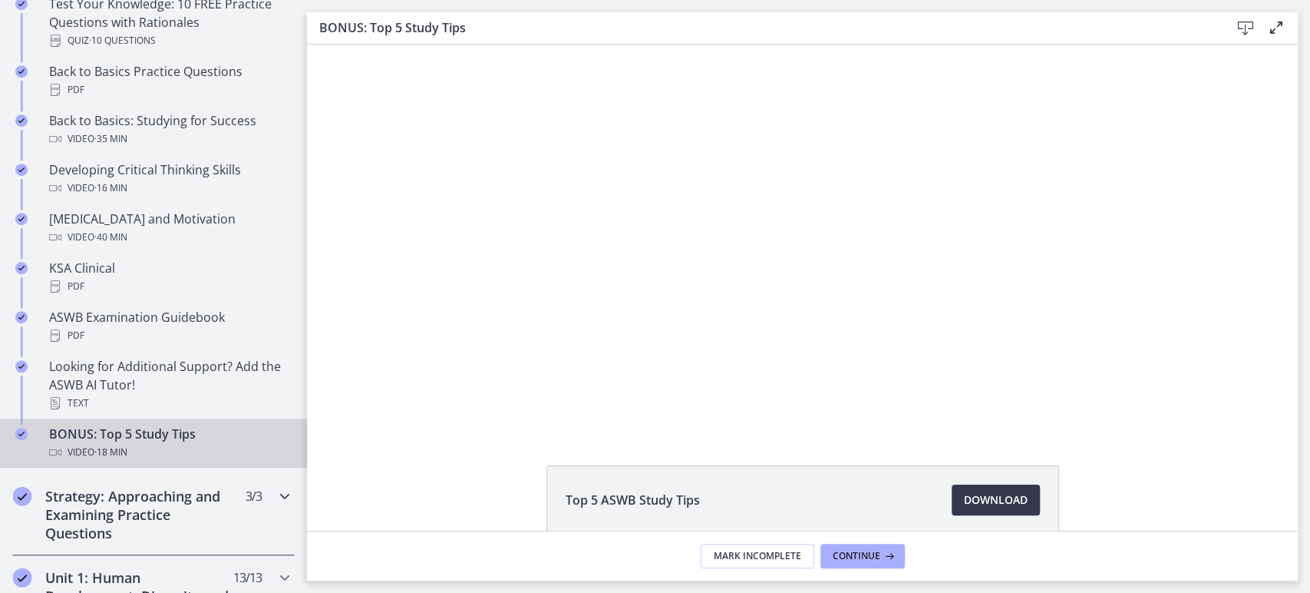
click at [168, 506] on h2 "Strategy: Approaching and Examining Practice Questions" at bounding box center [138, 514] width 187 height 55
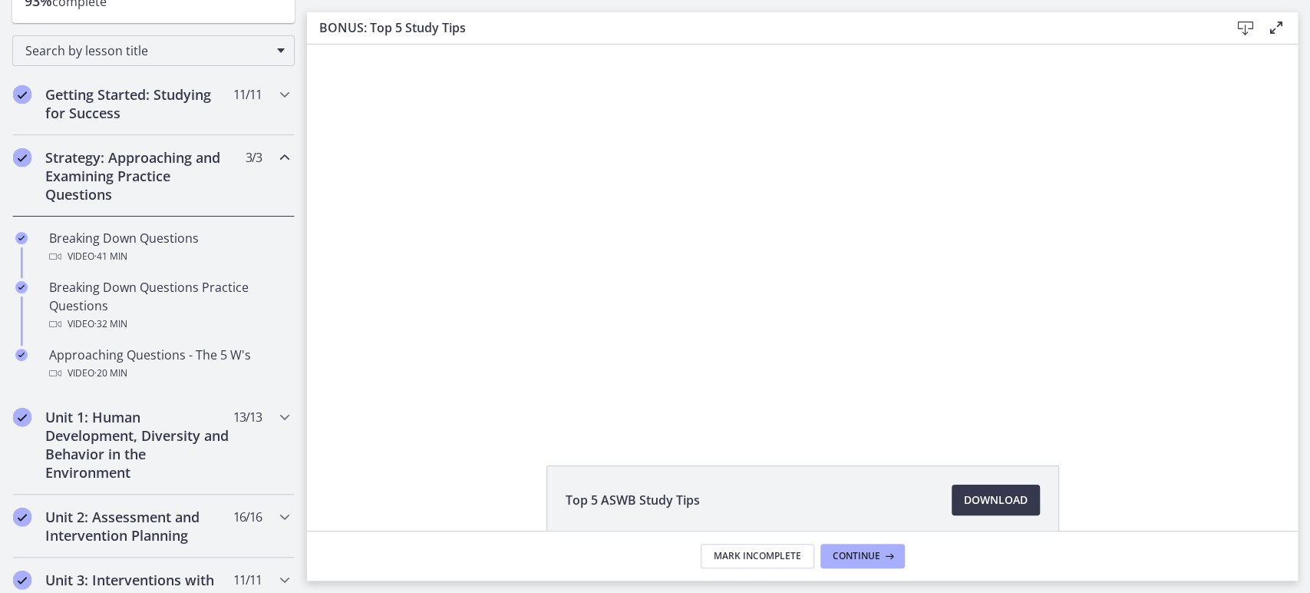
scroll to position [214, 0]
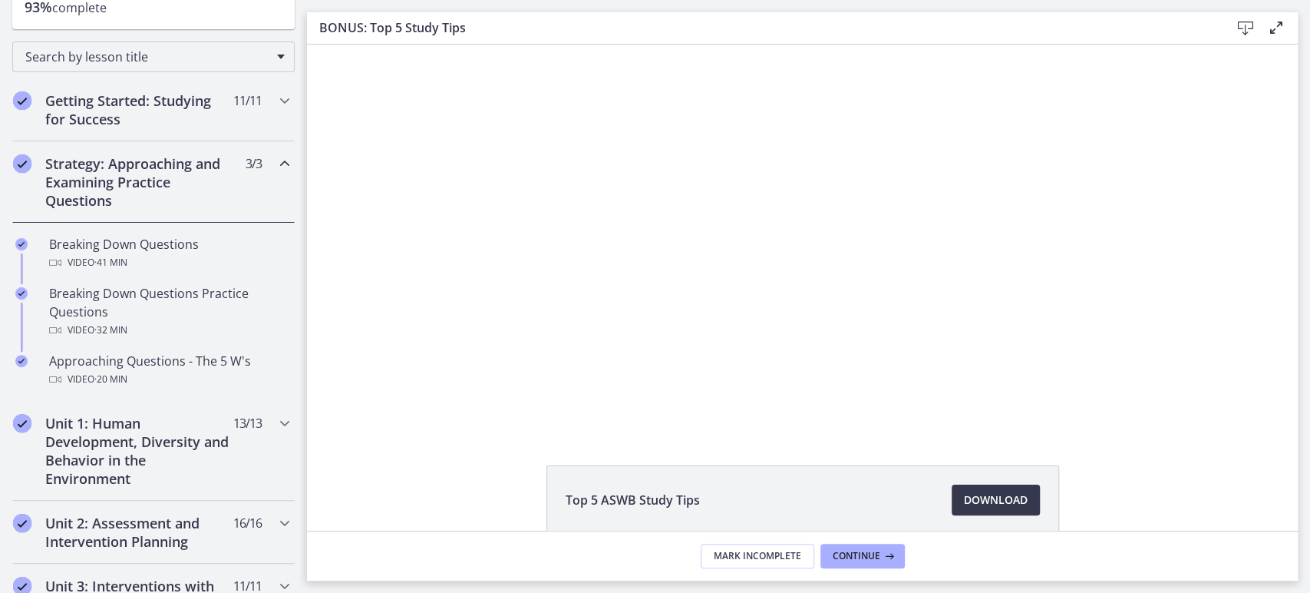
click at [151, 194] on h2 "Strategy: Approaching and Examining Practice Questions" at bounding box center [138, 181] width 187 height 55
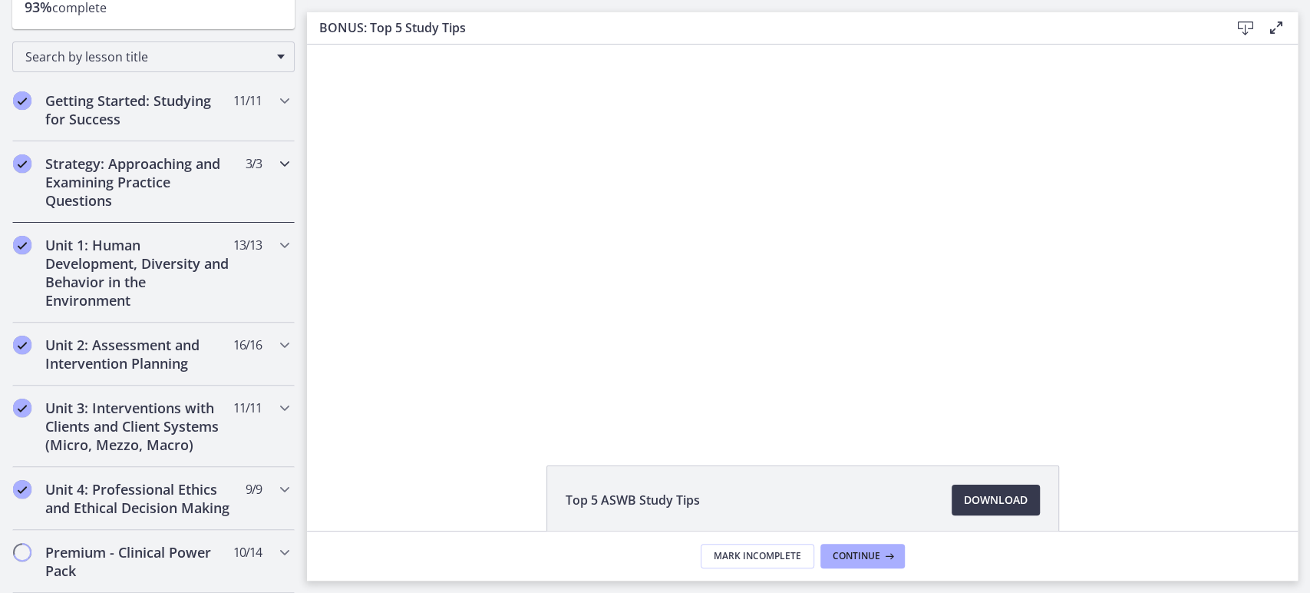
click at [151, 194] on h2 "Strategy: Approaching and Examining Practice Questions" at bounding box center [138, 181] width 187 height 55
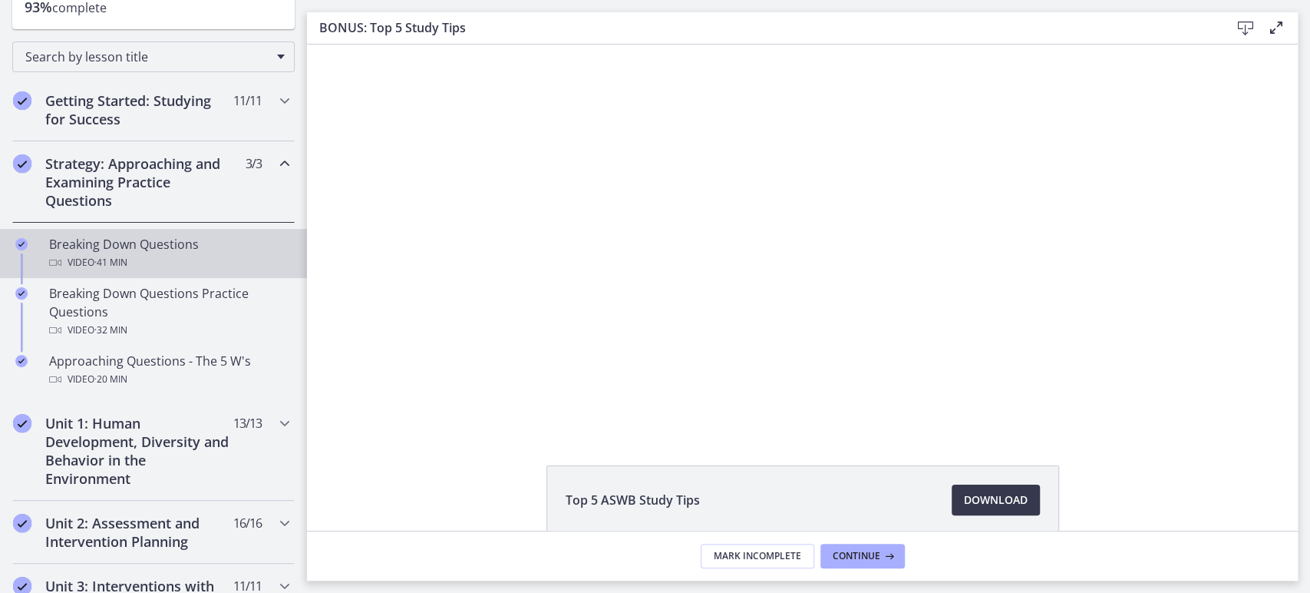
click at [151, 240] on div "Breaking Down Questions Video · 41 min" at bounding box center [169, 253] width 240 height 37
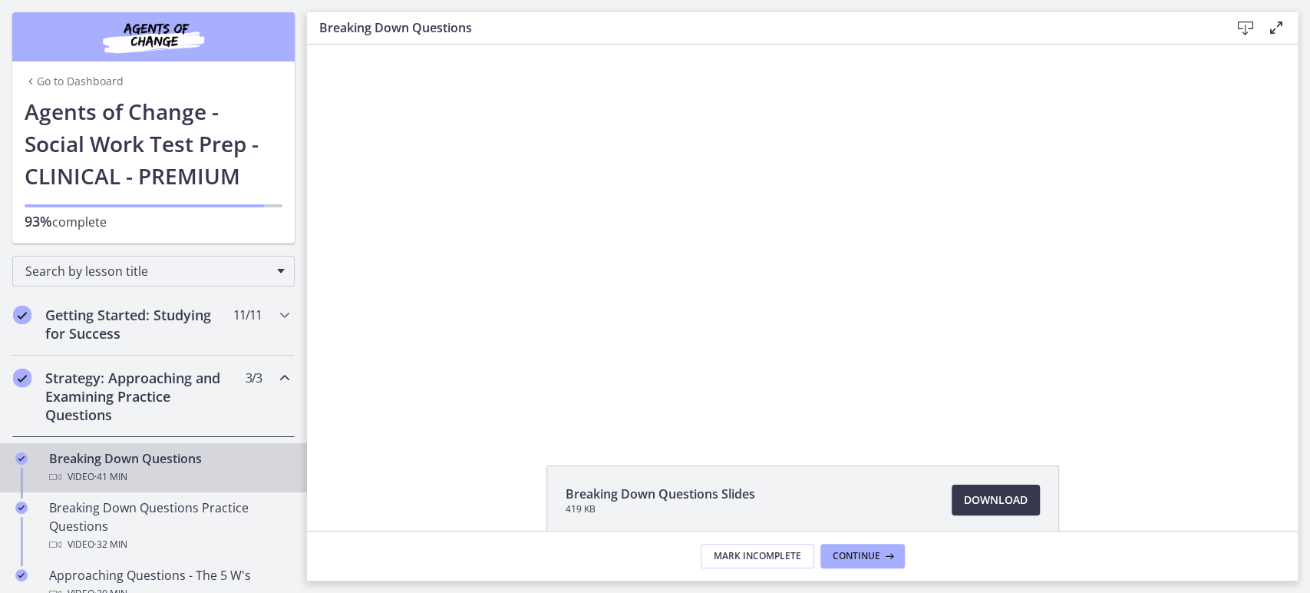
scroll to position [214, 0]
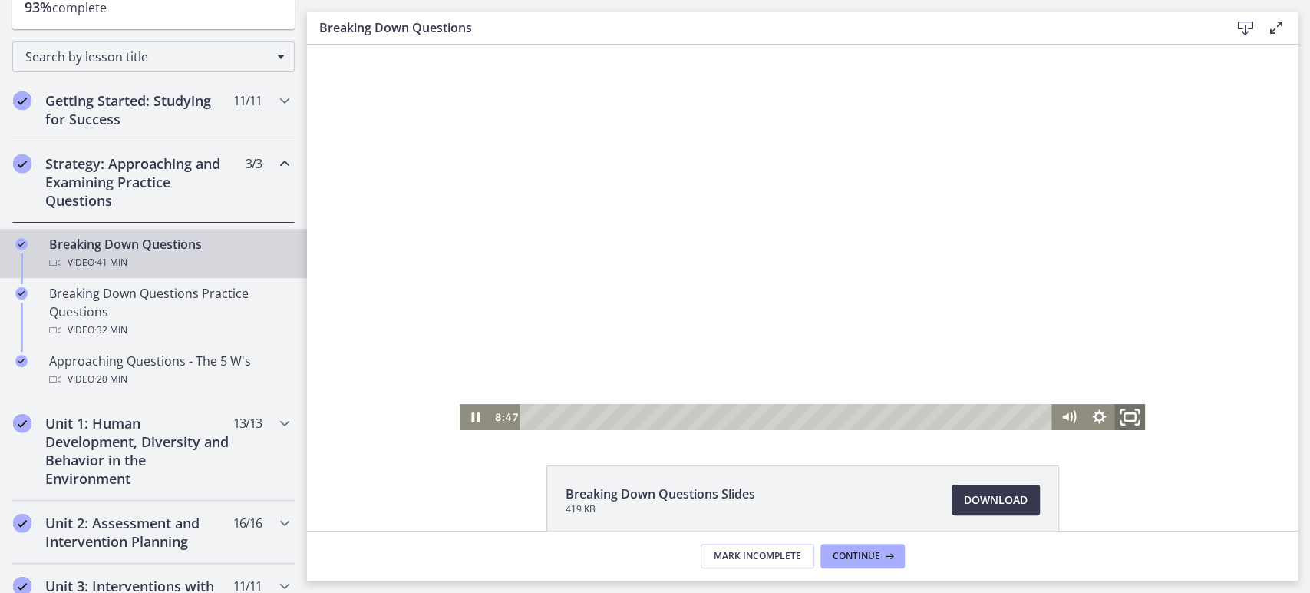
click at [1119, 417] on icon "Fullscreen" at bounding box center [1130, 417] width 37 height 31
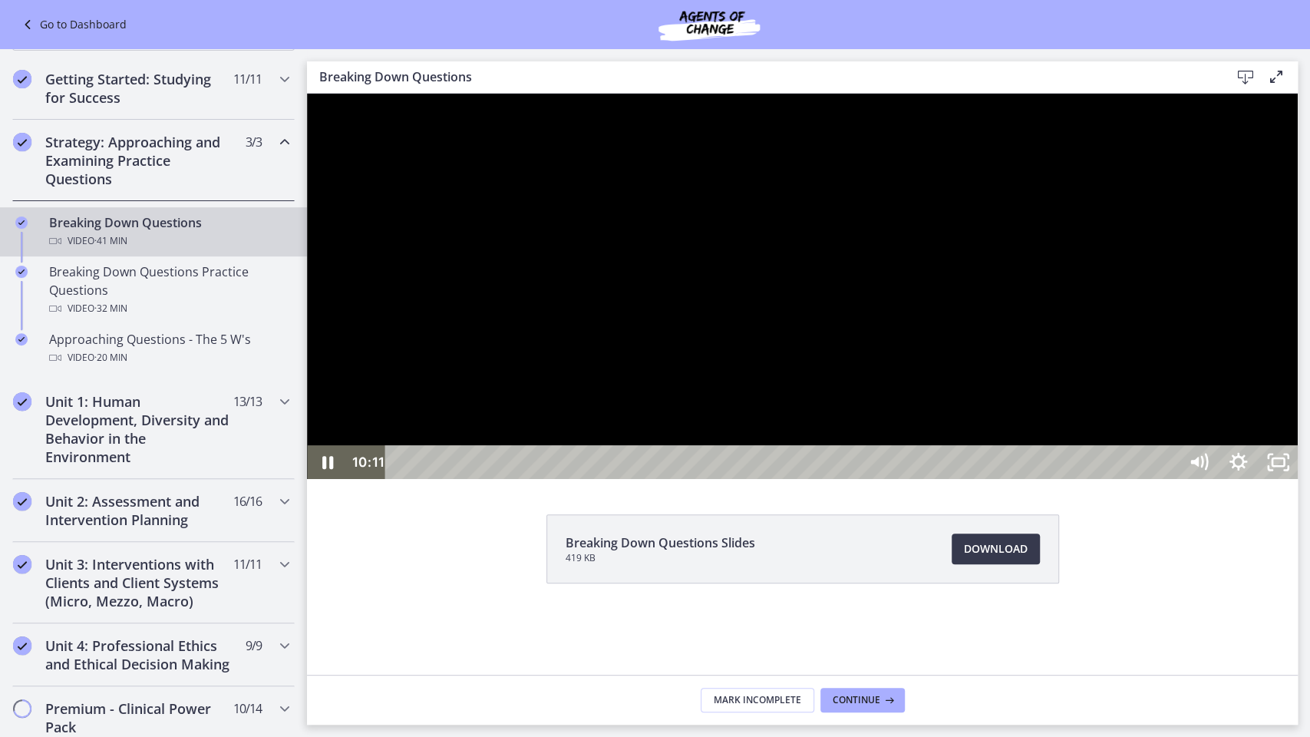
click at [1086, 479] on div at bounding box center [802, 286] width 991 height 385
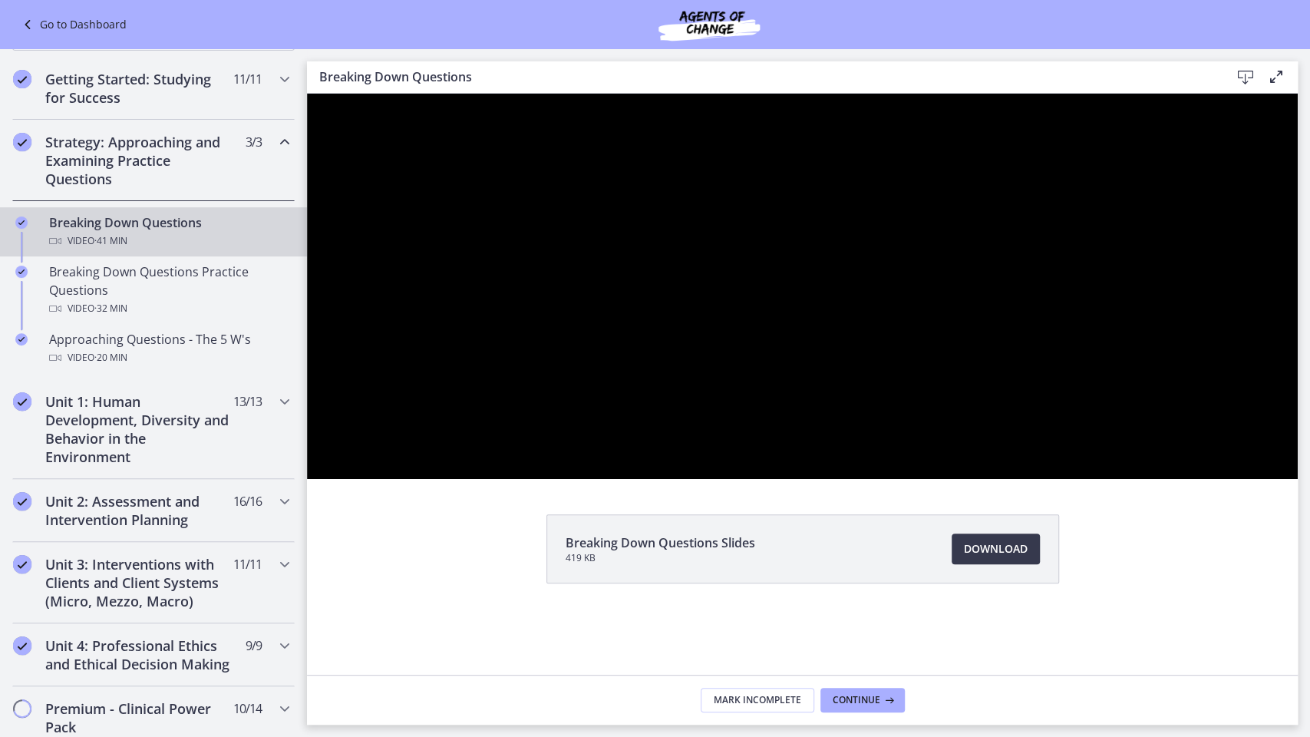
click at [1086, 479] on div at bounding box center [802, 286] width 991 height 385
click at [1029, 479] on div at bounding box center [802, 286] width 991 height 385
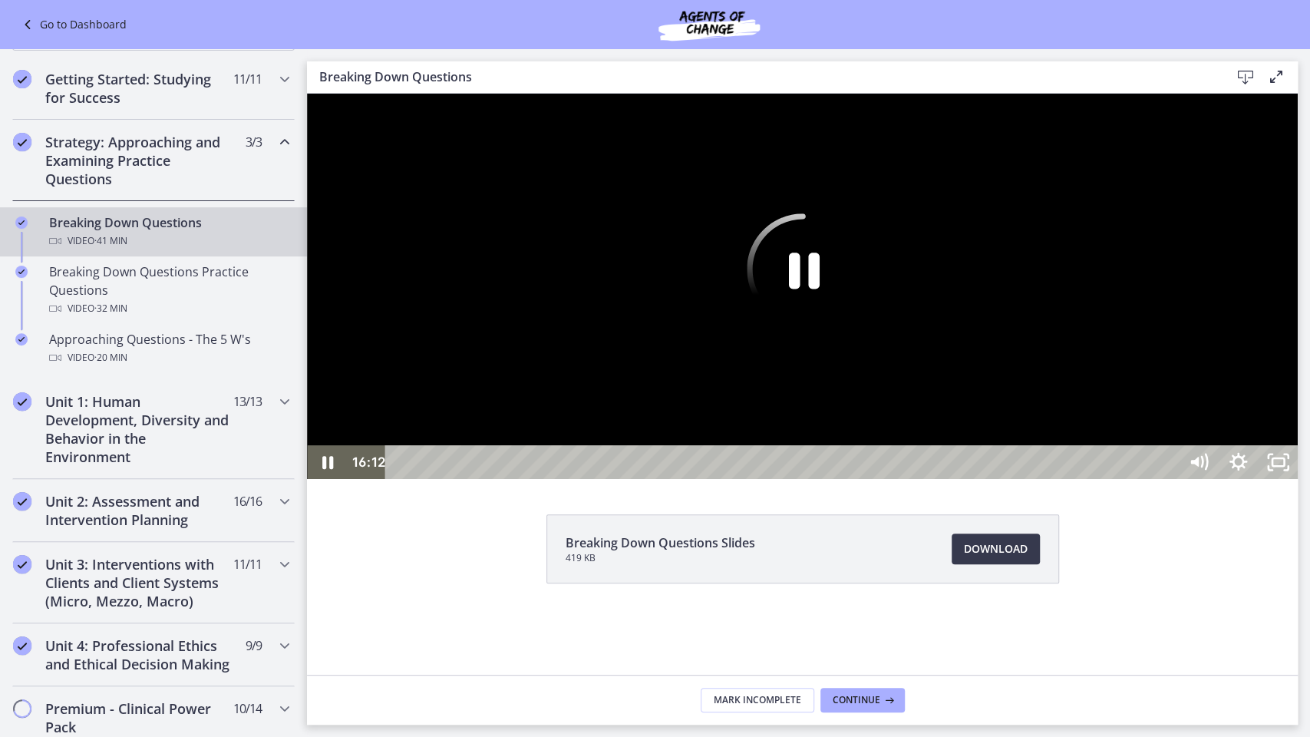
click at [949, 479] on div at bounding box center [802, 286] width 991 height 385
click at [997, 438] on div at bounding box center [802, 286] width 991 height 385
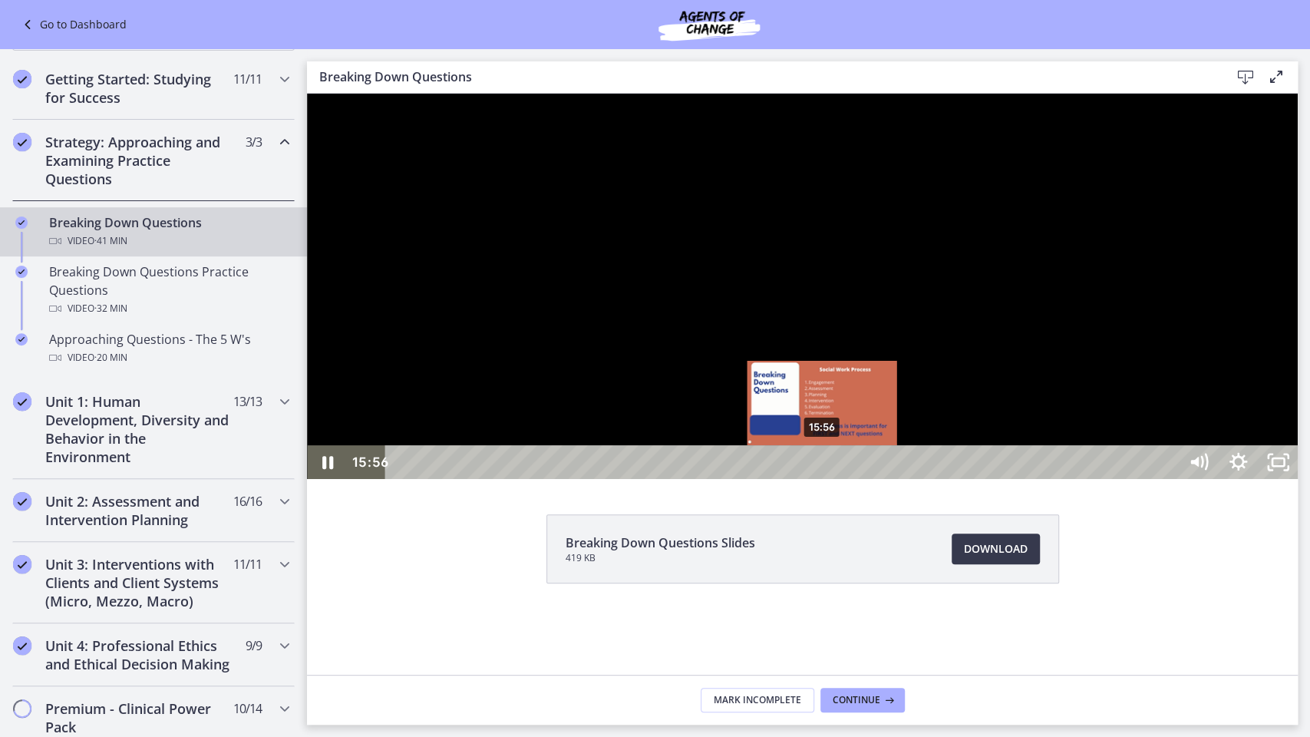
click at [823, 479] on div "15:56" at bounding box center [784, 462] width 768 height 34
click at [816, 479] on div "15:40" at bounding box center [784, 462] width 768 height 34
click at [823, 479] on div "15:54" at bounding box center [784, 462] width 768 height 34
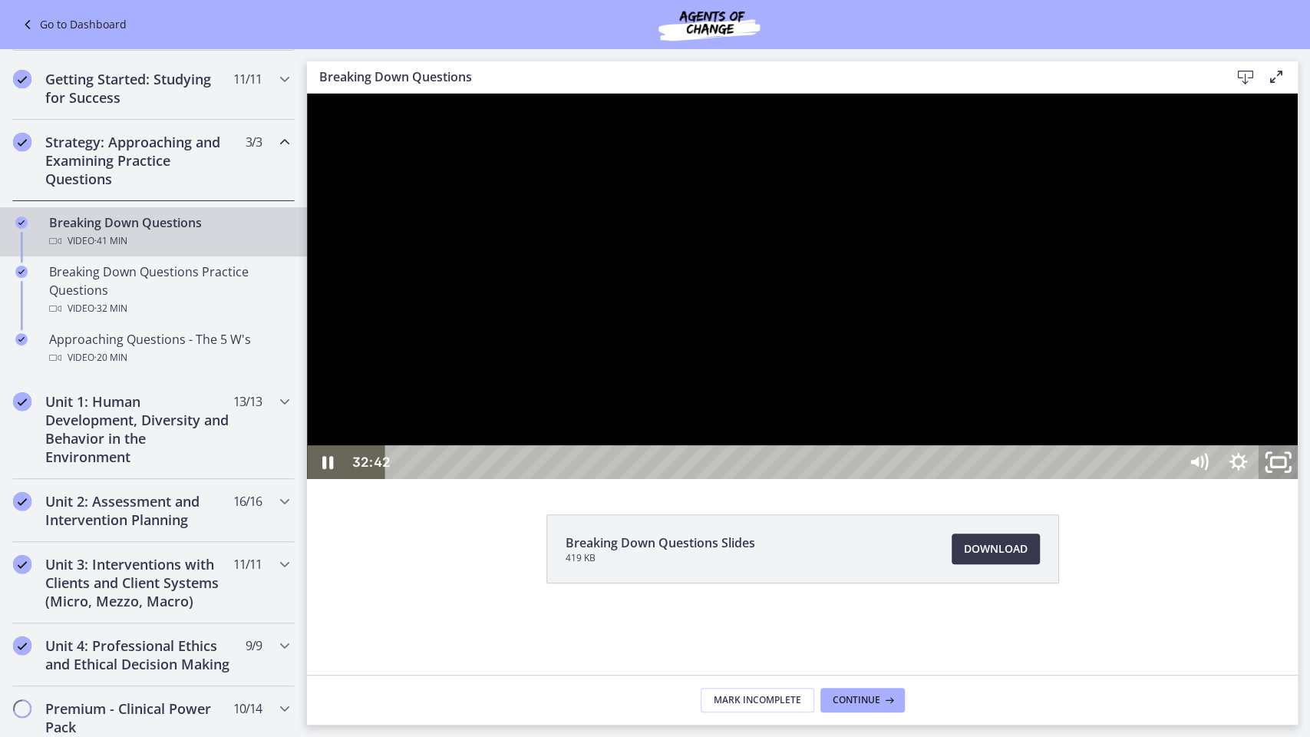
click at [1302, 483] on icon "Unfullscreen" at bounding box center [1278, 462] width 48 height 41
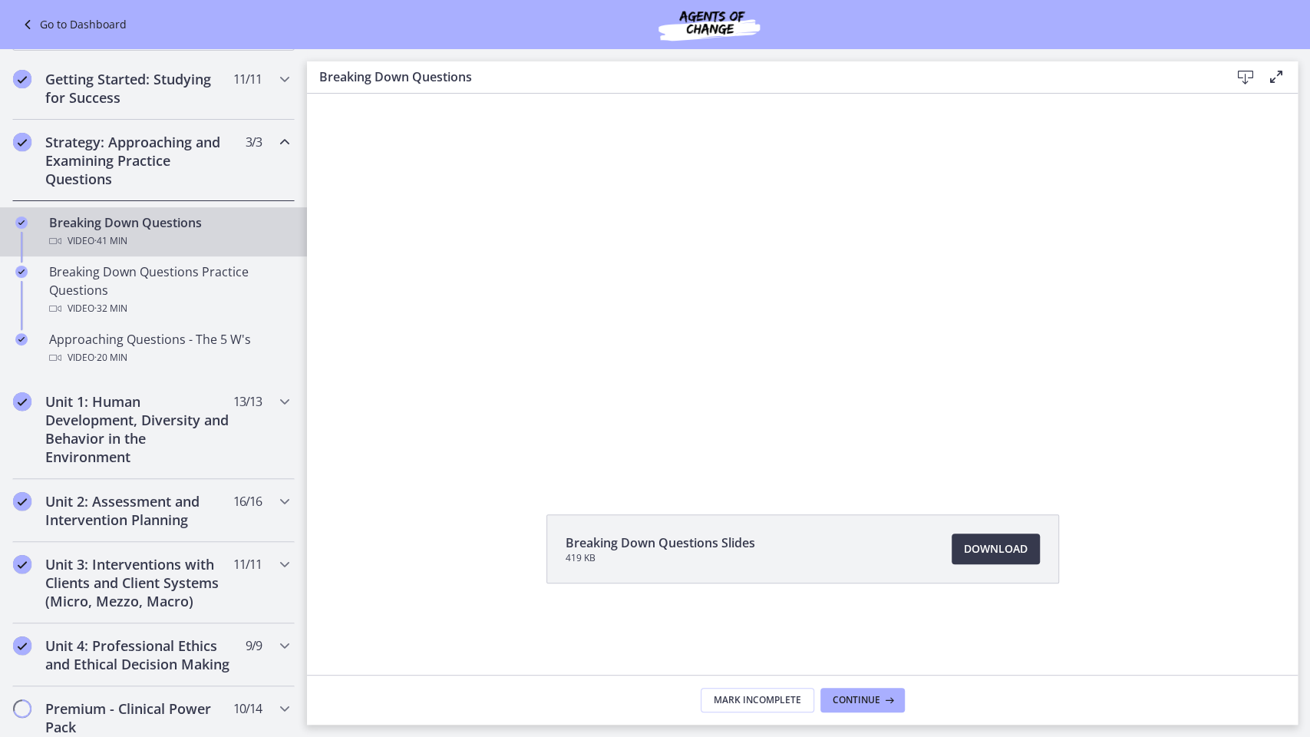
scroll to position [285, 0]
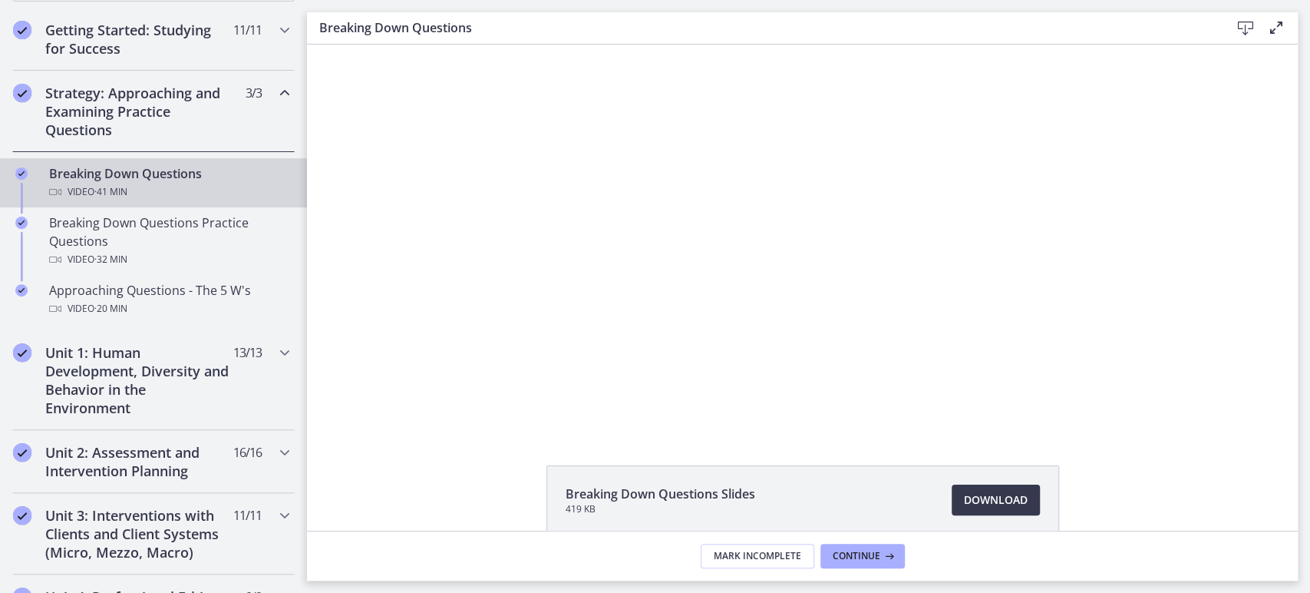
click at [1277, 29] on icon at bounding box center [1277, 27] width 18 height 18
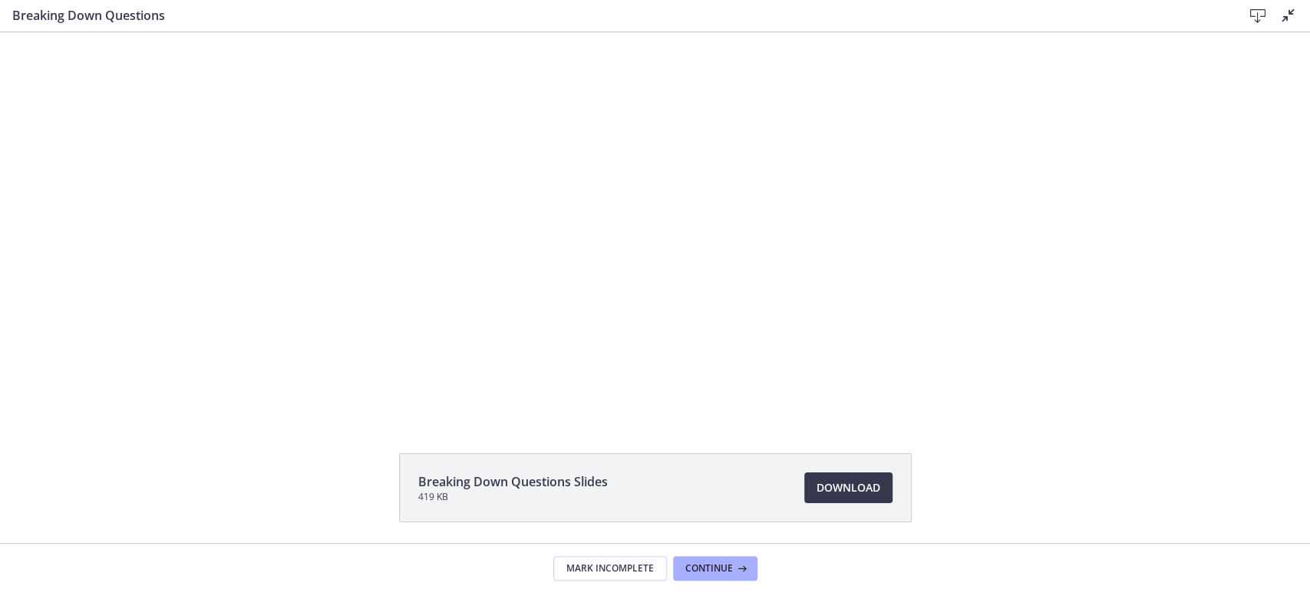
click at [1287, 8] on icon at bounding box center [1289, 15] width 18 height 18
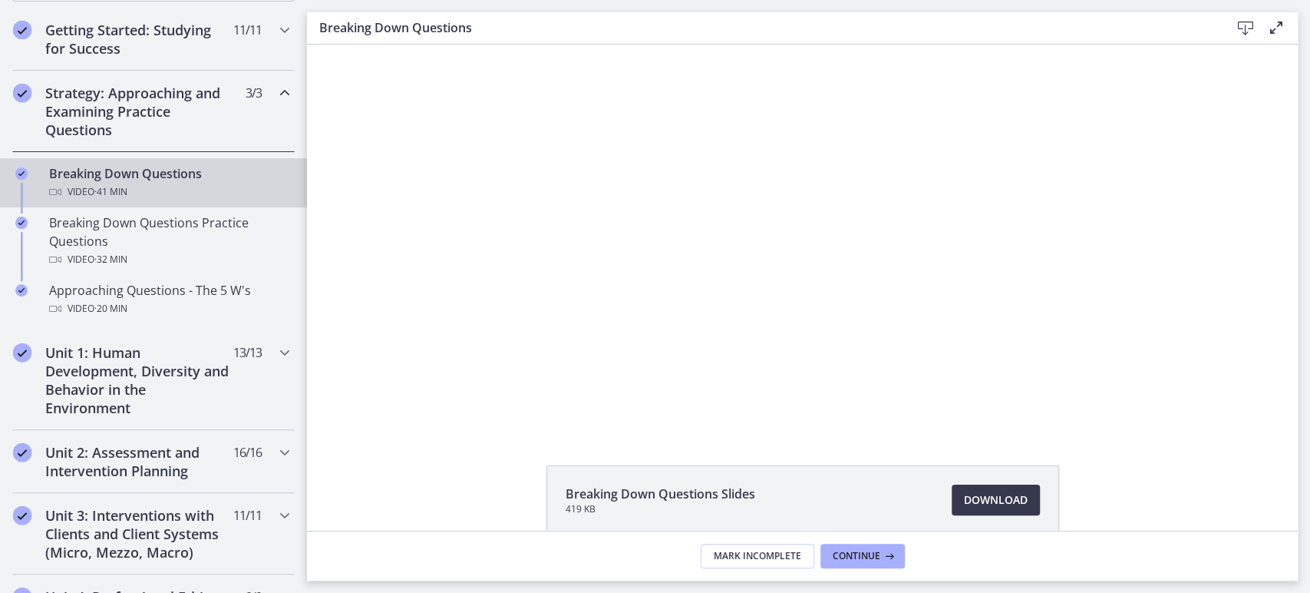
click at [1163, 435] on div "Breaking Down Questions Slides 419 KB Download Opens in a new window" at bounding box center [802, 288] width 991 height 486
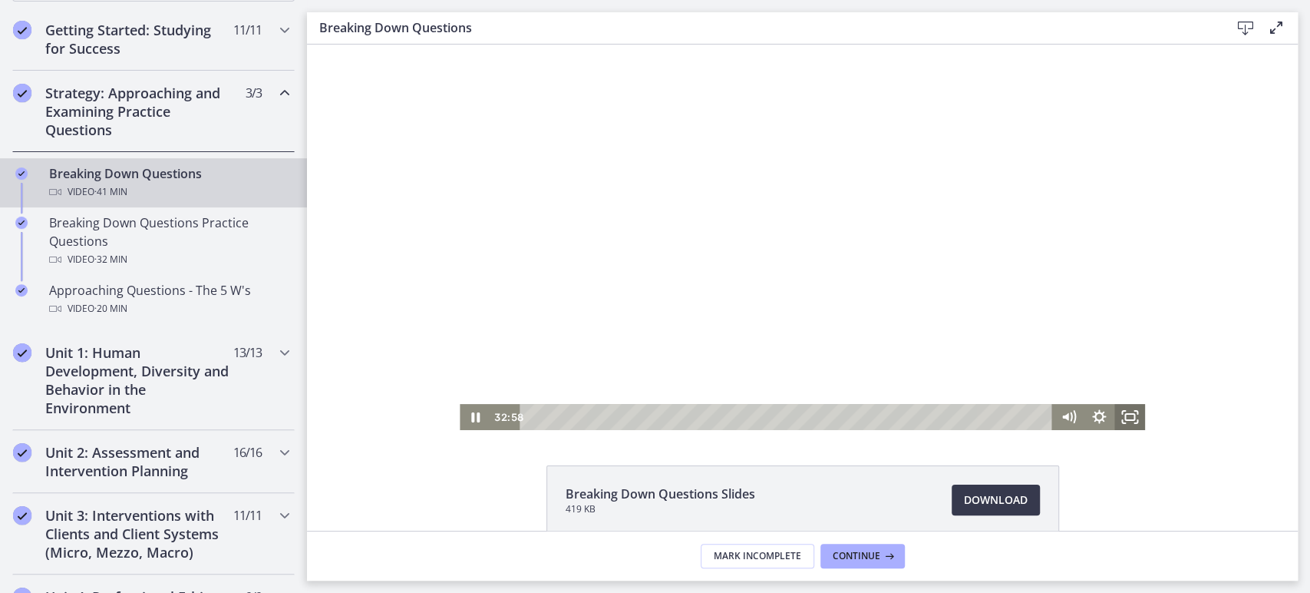
click at [1125, 408] on icon "Fullscreen" at bounding box center [1130, 417] width 31 height 26
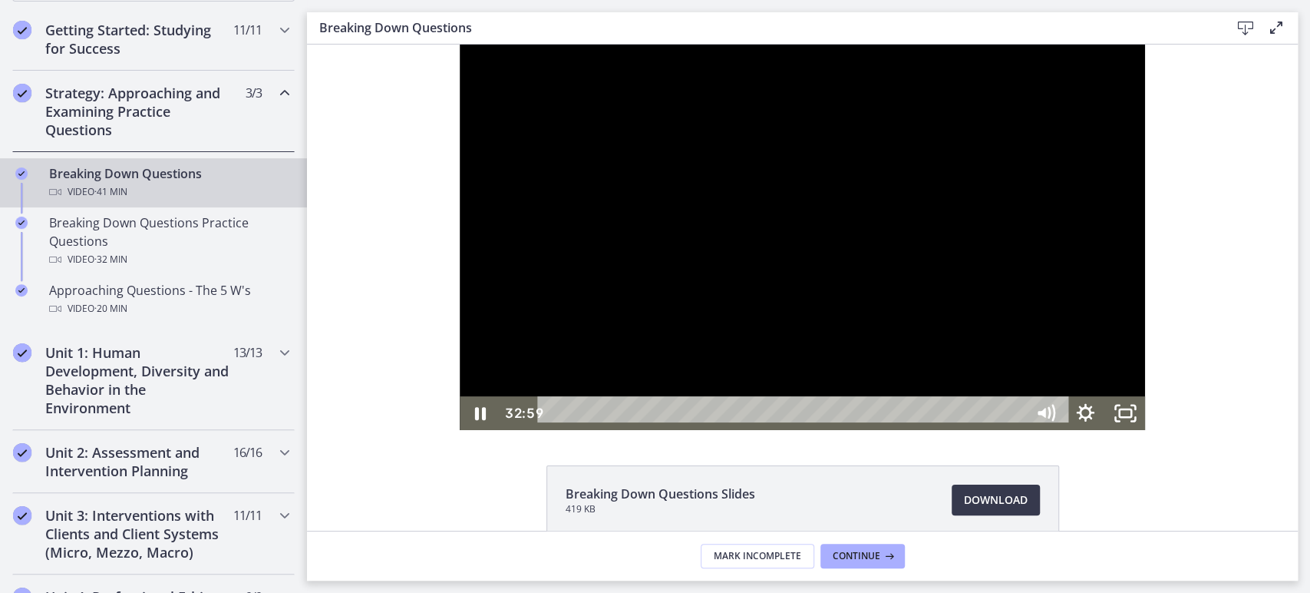
scroll to position [214, 0]
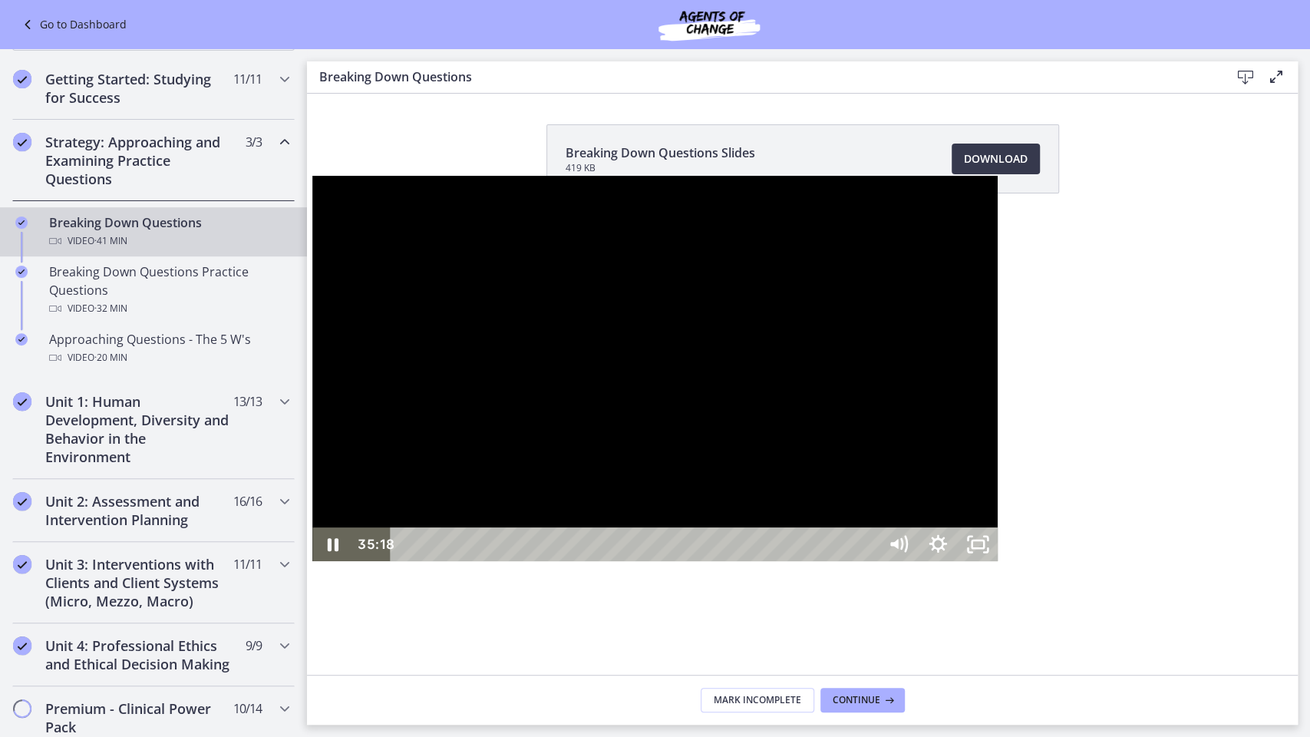
click at [997, 345] on div at bounding box center [654, 368] width 685 height 385
click at [914, 393] on div at bounding box center [654, 368] width 685 height 385
click at [1002, 565] on icon "Unfullscreen" at bounding box center [978, 544] width 48 height 41
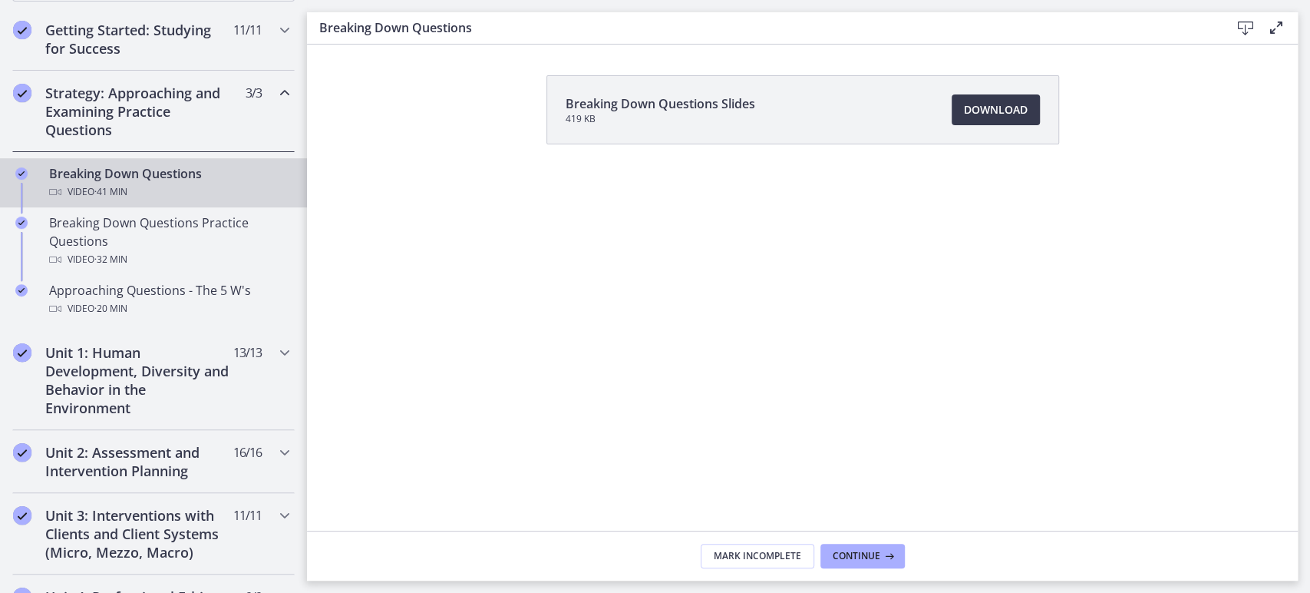
scroll to position [288, 0]
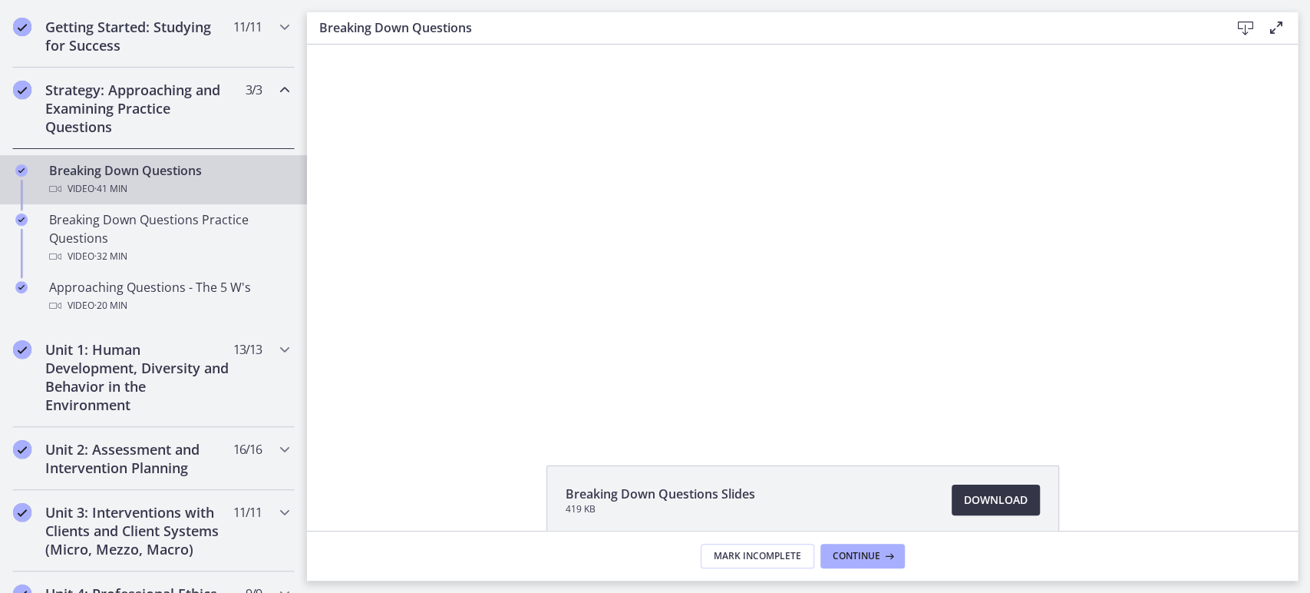
click at [1010, 490] on link "Download Opens in a new window" at bounding box center [996, 499] width 88 height 31
click at [149, 361] on h2 "Unit 1: Human Development, Diversity and Behavior in the Environment" at bounding box center [138, 377] width 187 height 74
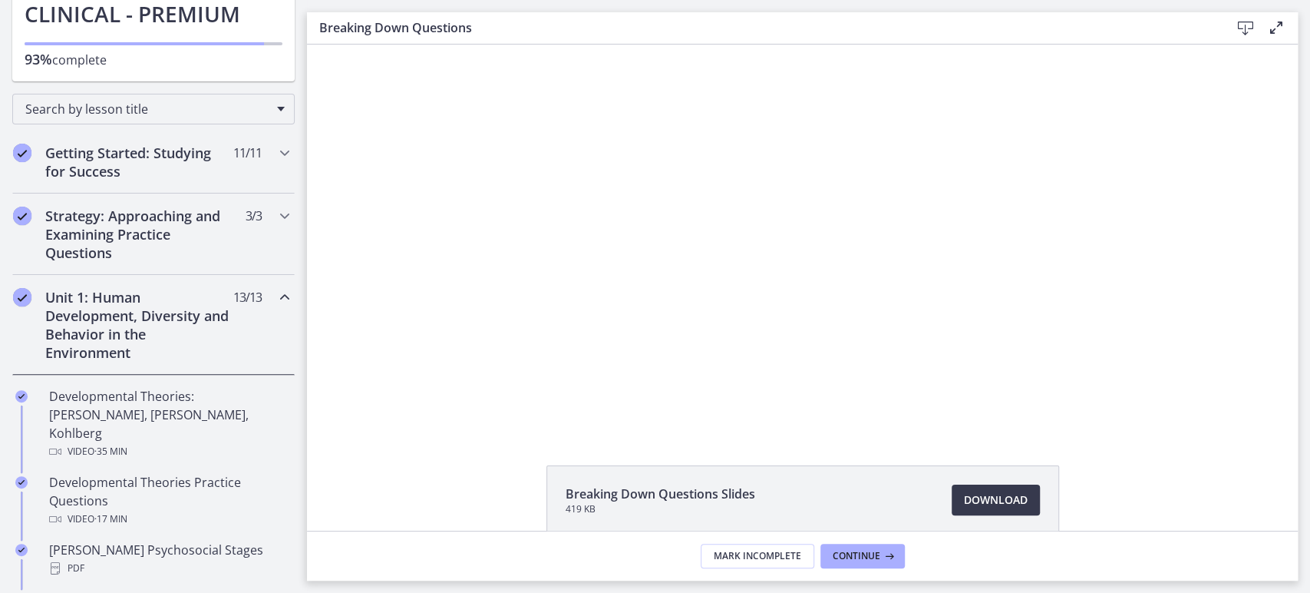
scroll to position [164, 0]
click at [185, 223] on h2 "Strategy: Approaching and Examining Practice Questions" at bounding box center [138, 232] width 187 height 55
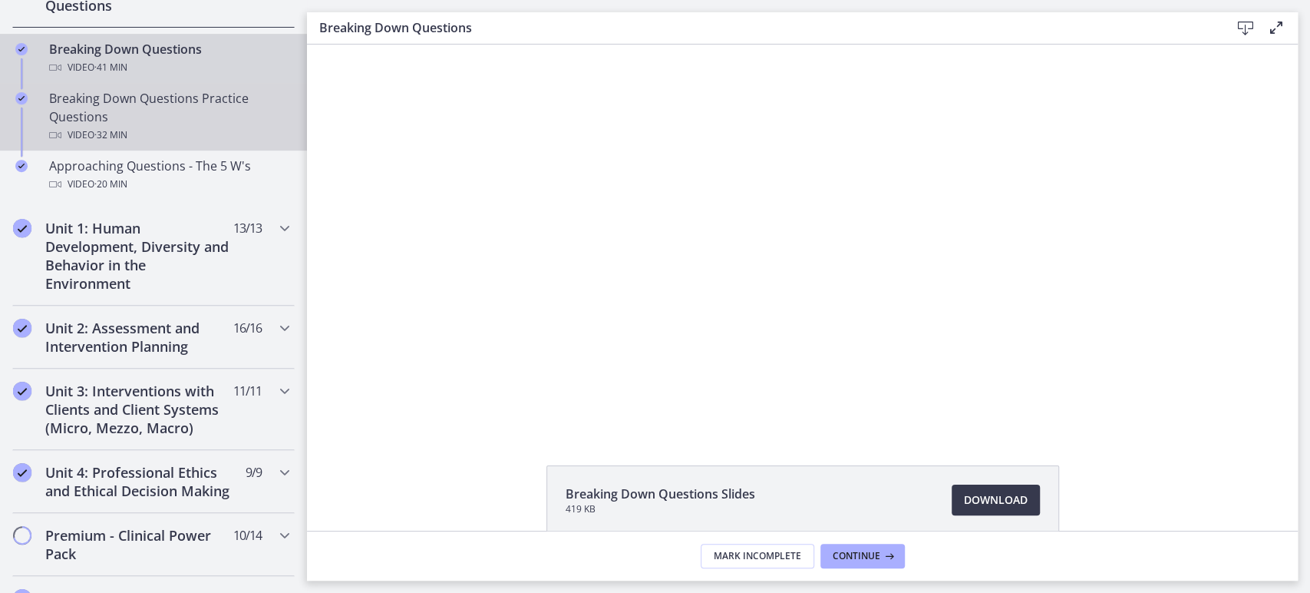
scroll to position [411, 0]
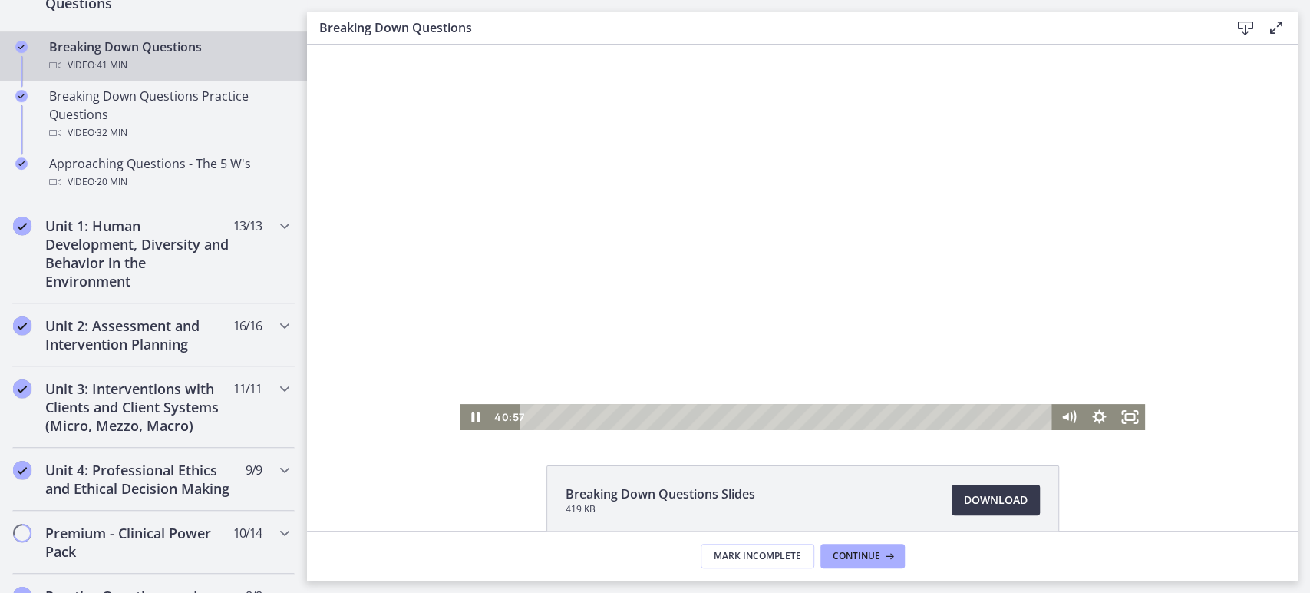
click at [788, 276] on div at bounding box center [802, 237] width 685 height 385
